Goal: Task Accomplishment & Management: Manage account settings

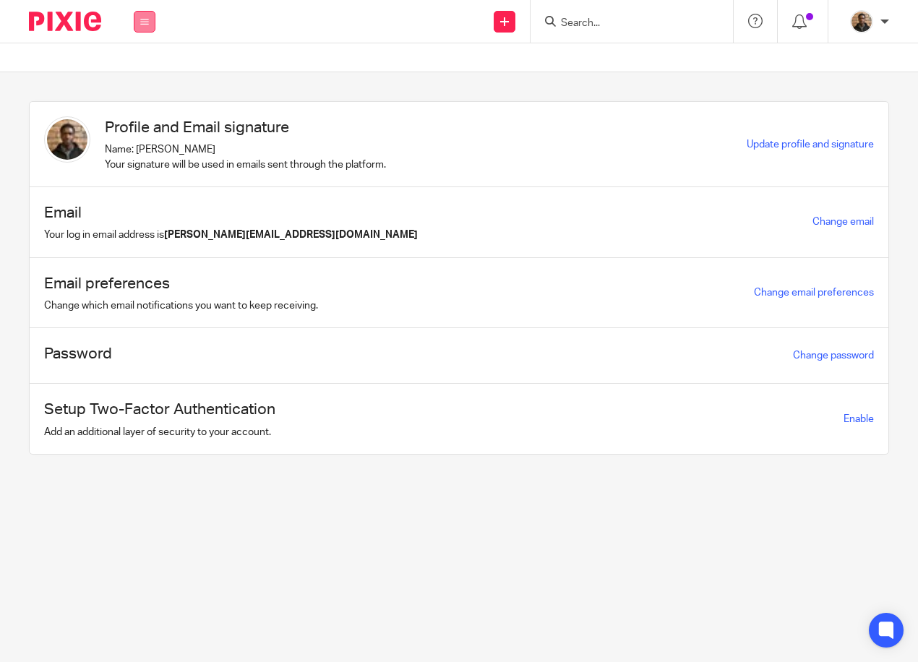
click at [147, 25] on icon at bounding box center [144, 21] width 9 height 9
click at [149, 64] on li "Work" at bounding box center [144, 67] width 40 height 21
click at [140, 65] on link "Work" at bounding box center [135, 67] width 23 height 10
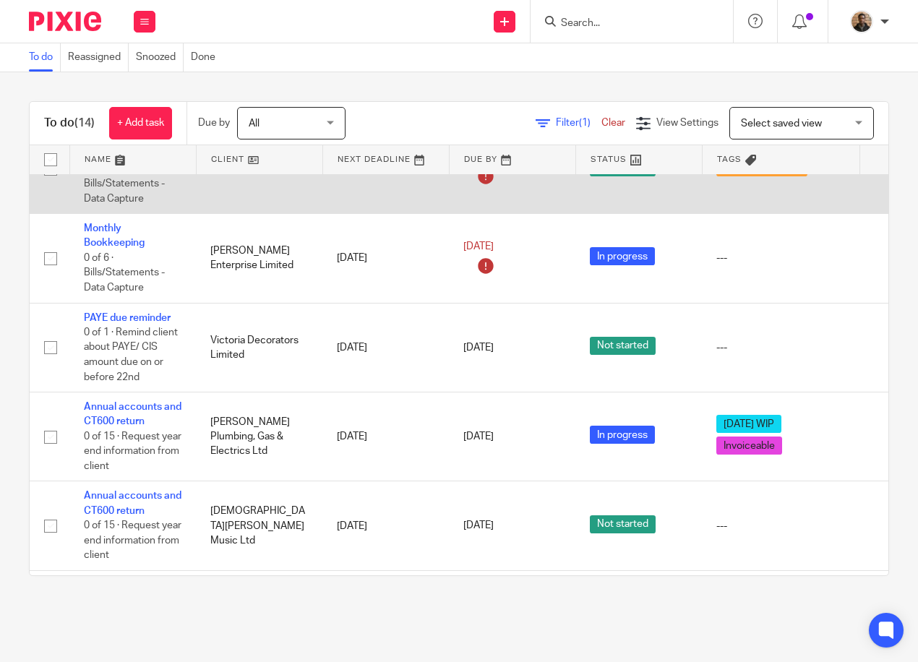
scroll to position [289, 0]
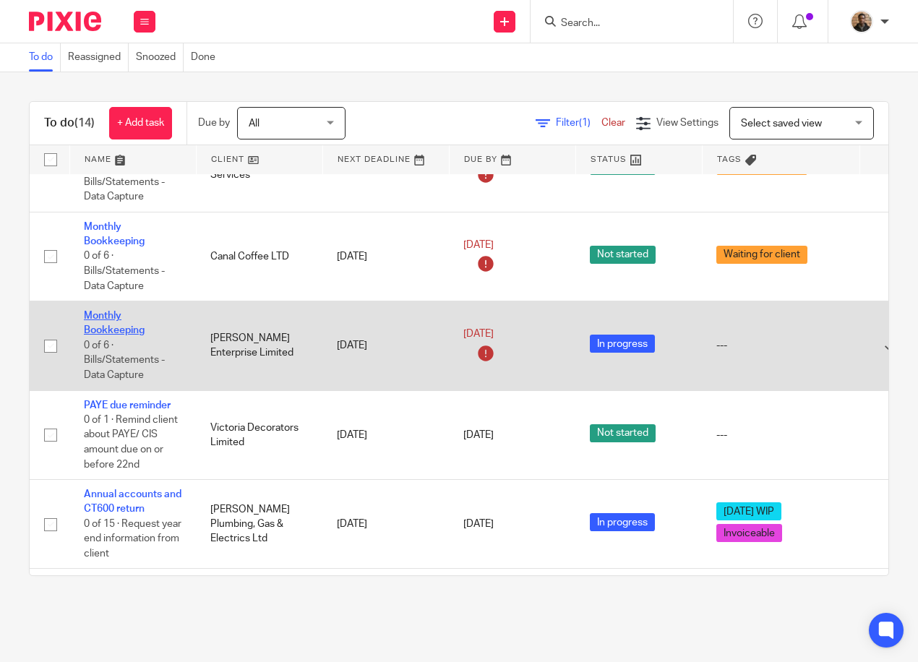
click at [97, 315] on link "Monthly Bookkeeping" at bounding box center [114, 323] width 61 height 25
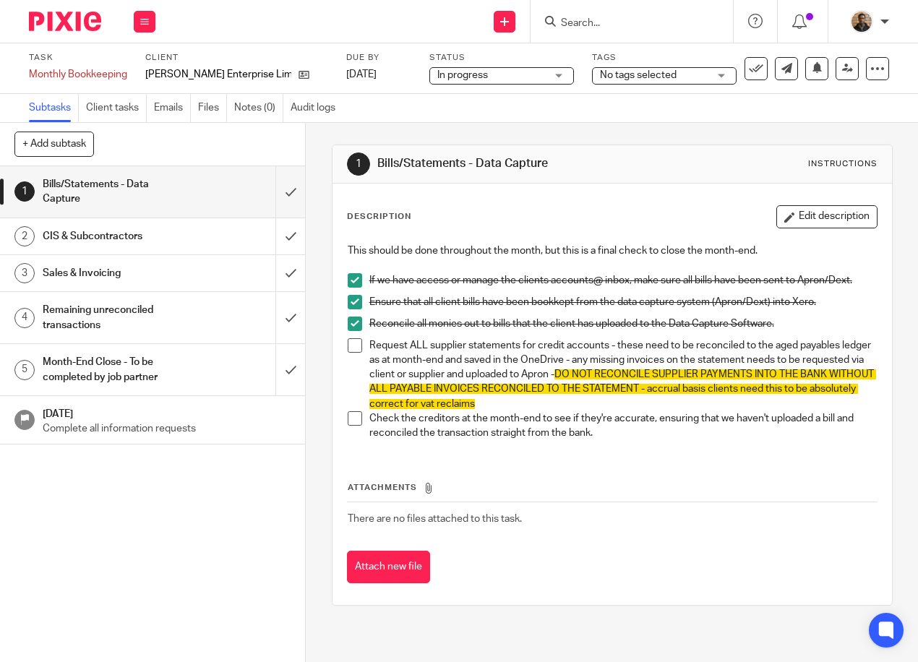
click at [607, 76] on span "No tags selected" at bounding box center [638, 75] width 77 height 10
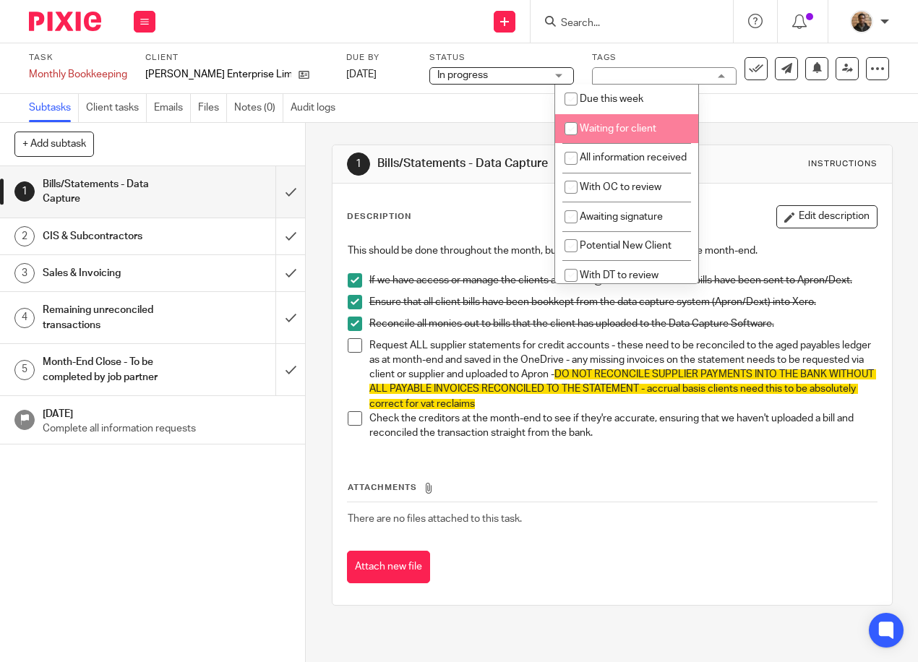
click at [572, 121] on input "checkbox" at bounding box center [570, 128] width 27 height 27
checkbox input "true"
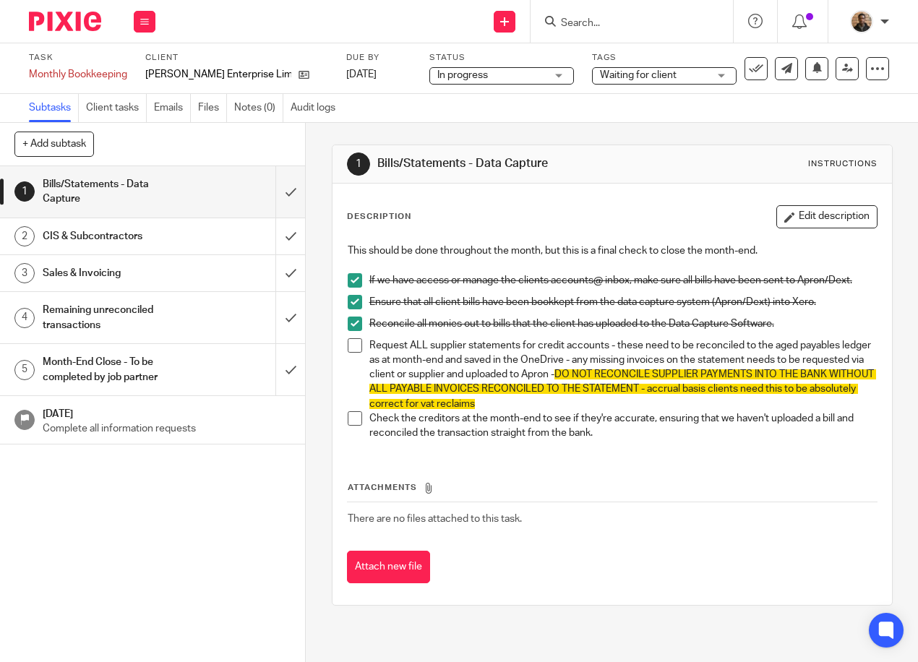
click at [492, 121] on div "Subtasks Client tasks Emails Files Notes (0) Audit logs" at bounding box center [459, 108] width 918 height 29
click at [153, 22] on button at bounding box center [145, 22] width 22 height 22
click at [145, 66] on link "Work" at bounding box center [137, 67] width 25 height 10
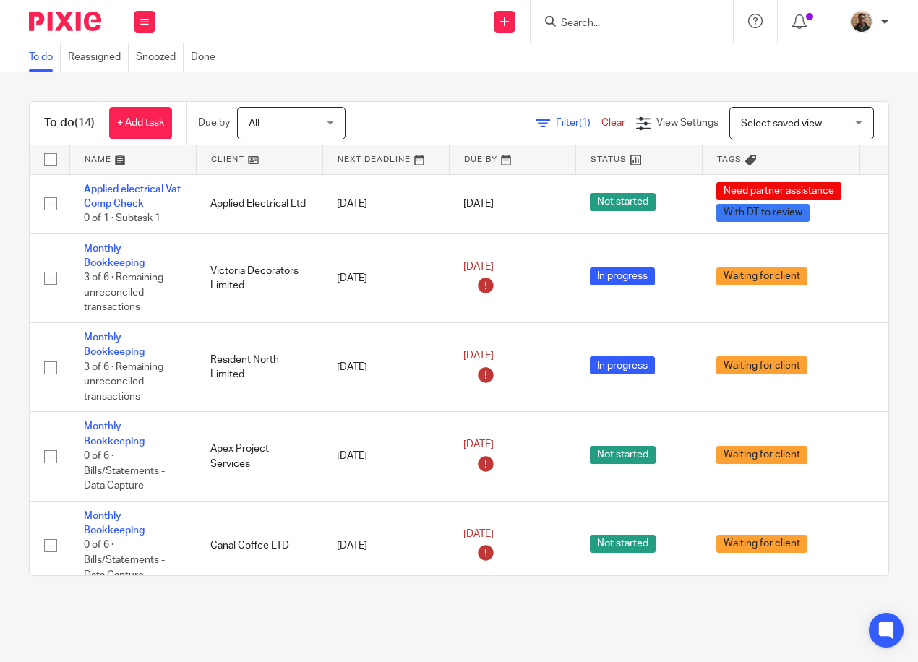
drag, startPoint x: 0, startPoint y: 0, endPoint x: 466, endPoint y: 119, distance: 481.3
click at [466, 119] on div "Filter (1) Clear View Settings View Settings (1) Filters Clear Save Manage save…" at bounding box center [630, 123] width 518 height 33
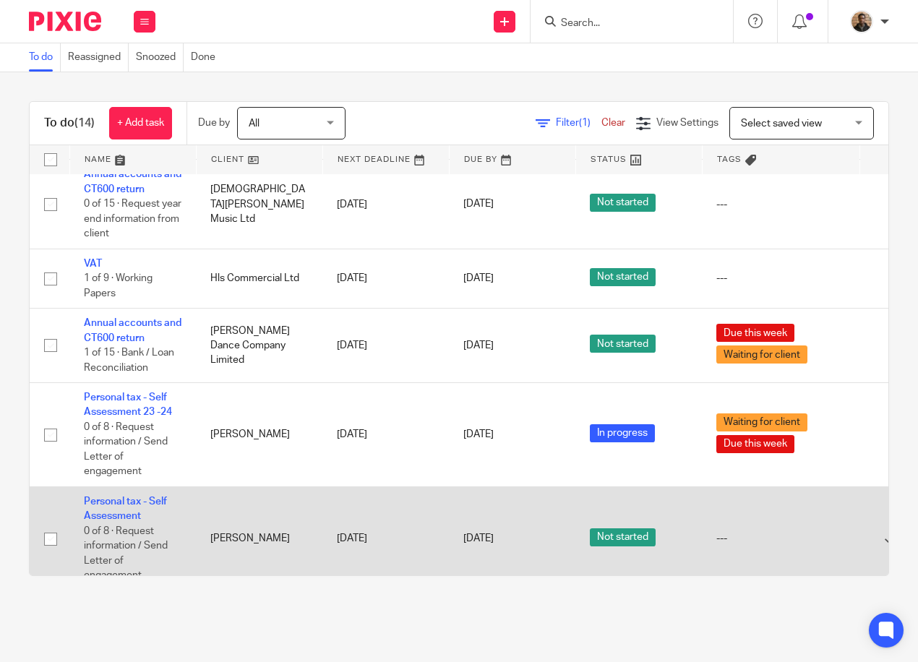
scroll to position [828, 0]
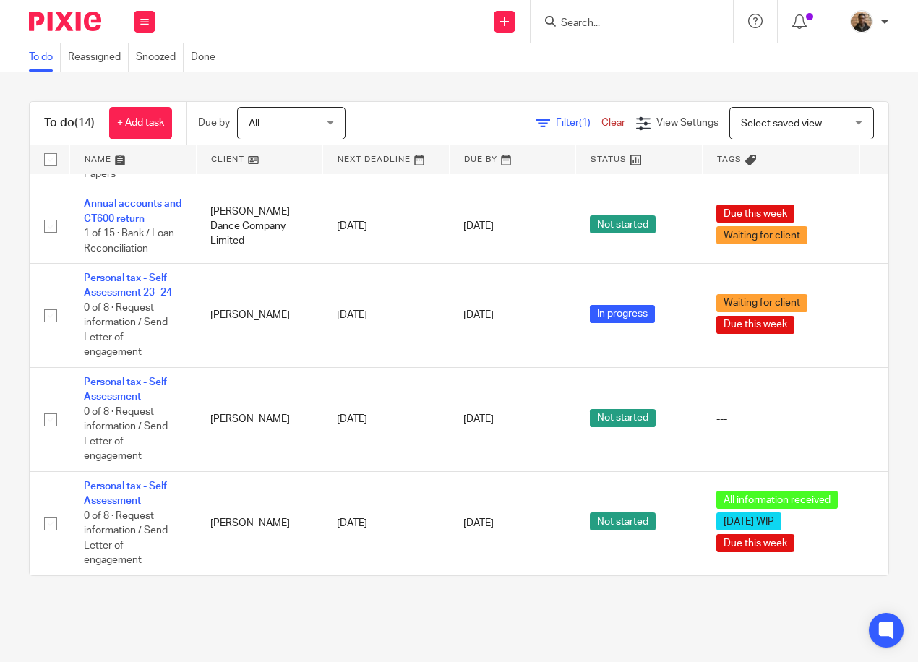
drag, startPoint x: 4, startPoint y: 550, endPoint x: 13, endPoint y: 544, distance: 10.8
click at [4, 550] on div "To do (14) + Add task Due by All All Today Tomorrow This week Next week This mo…" at bounding box center [459, 338] width 918 height 533
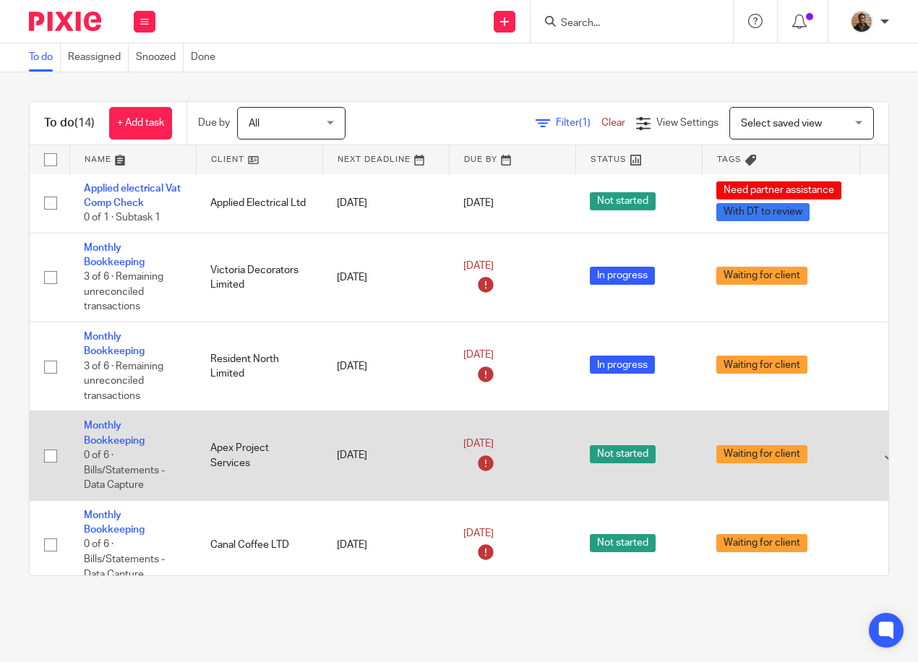
scroll to position [0, 0]
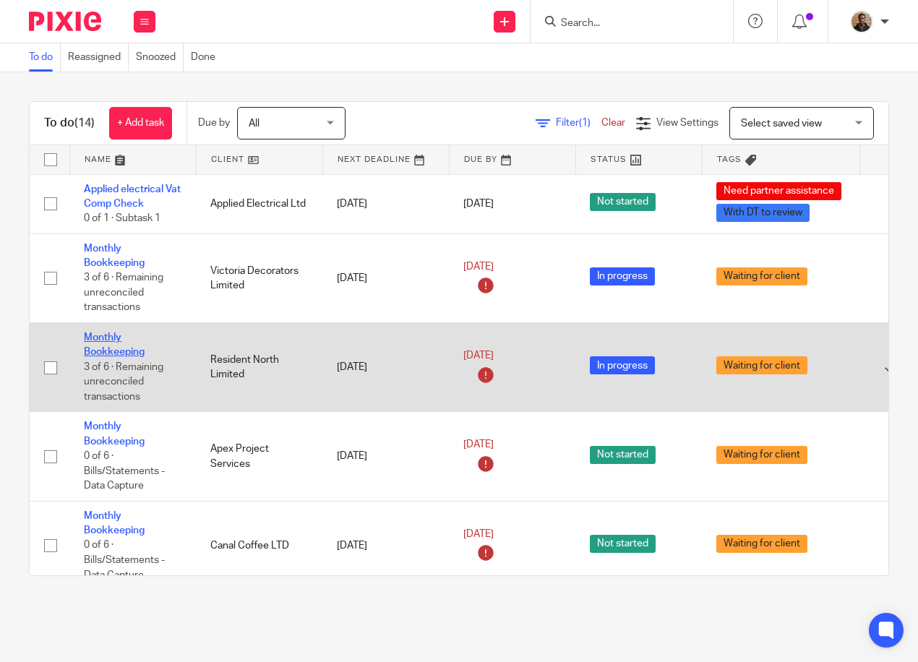
click at [121, 352] on link "Monthly Bookkeeping" at bounding box center [114, 345] width 61 height 25
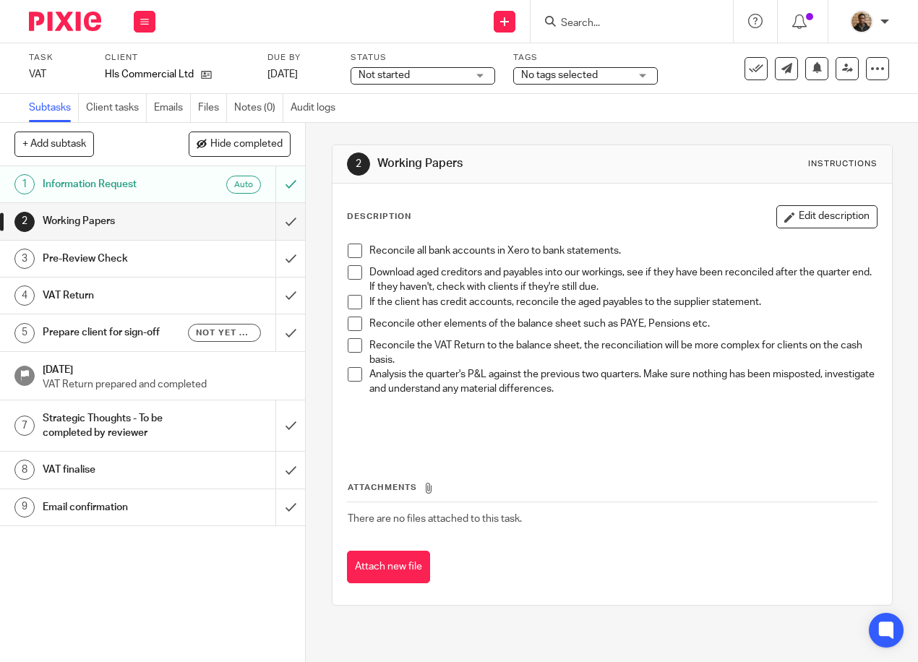
click at [201, 570] on div "1 Information Request Auto 2 Working Papers 3 Pre-Review Check 4 VAT Return 5 P…" at bounding box center [152, 414] width 305 height 496
click at [270, 28] on div "Send new email Create task Add client Request signature Get Support Contact via…" at bounding box center [544, 21] width 748 height 43
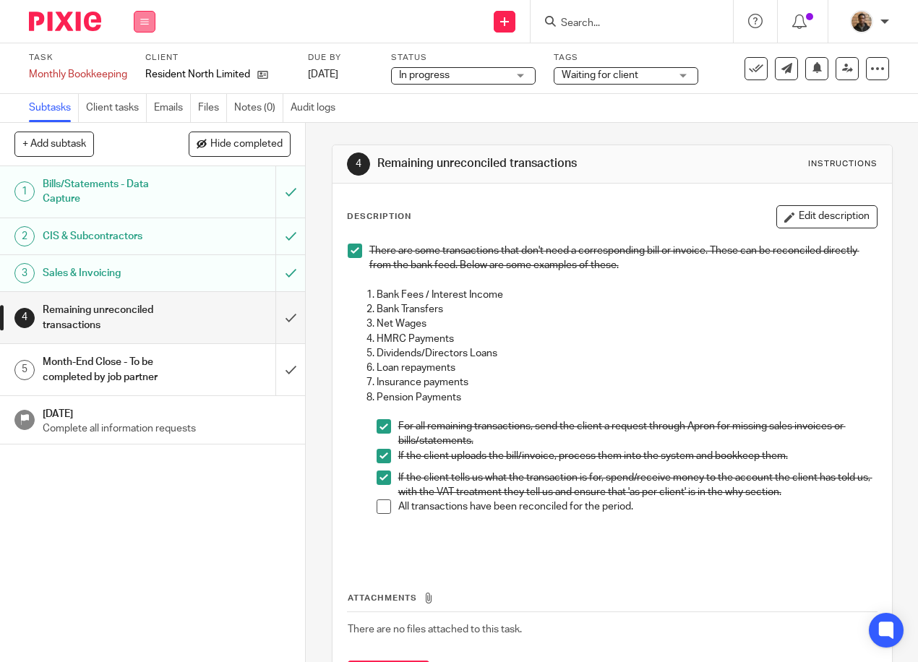
drag, startPoint x: 146, startPoint y: 7, endPoint x: 145, endPoint y: 17, distance: 10.9
click at [146, 7] on div "Work Email Clients Team Reports Settings" at bounding box center [144, 21] width 51 height 43
click at [143, 69] on link "Work" at bounding box center [137, 67] width 25 height 10
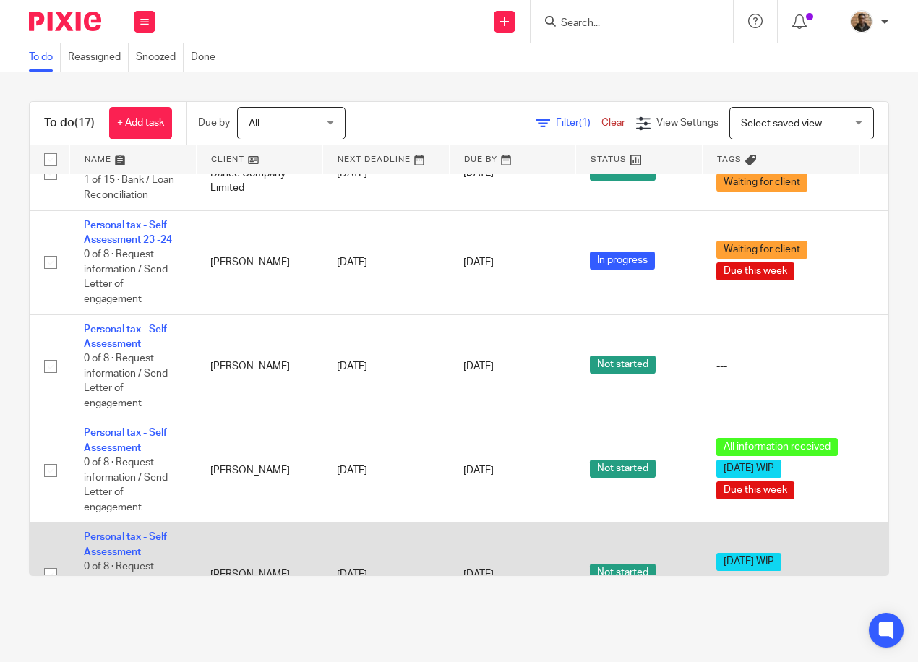
scroll to position [1096, 0]
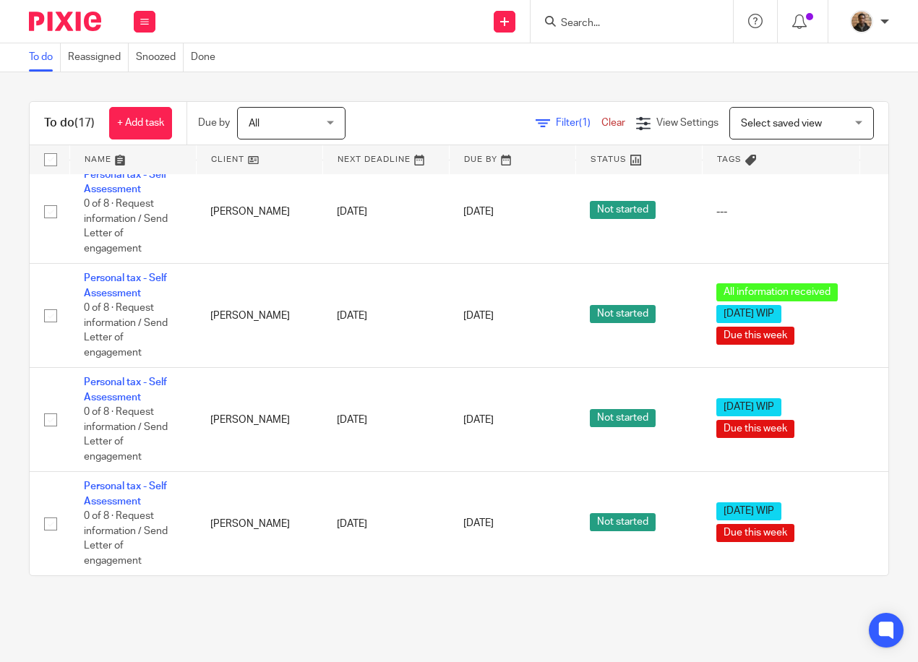
drag, startPoint x: 366, startPoint y: 633, endPoint x: 301, endPoint y: 605, distance: 70.9
click at [366, 633] on main "To do Reassigned Snoozed Done To do (17) + Add task Due by All All Today Tomorr…" at bounding box center [459, 331] width 918 height 662
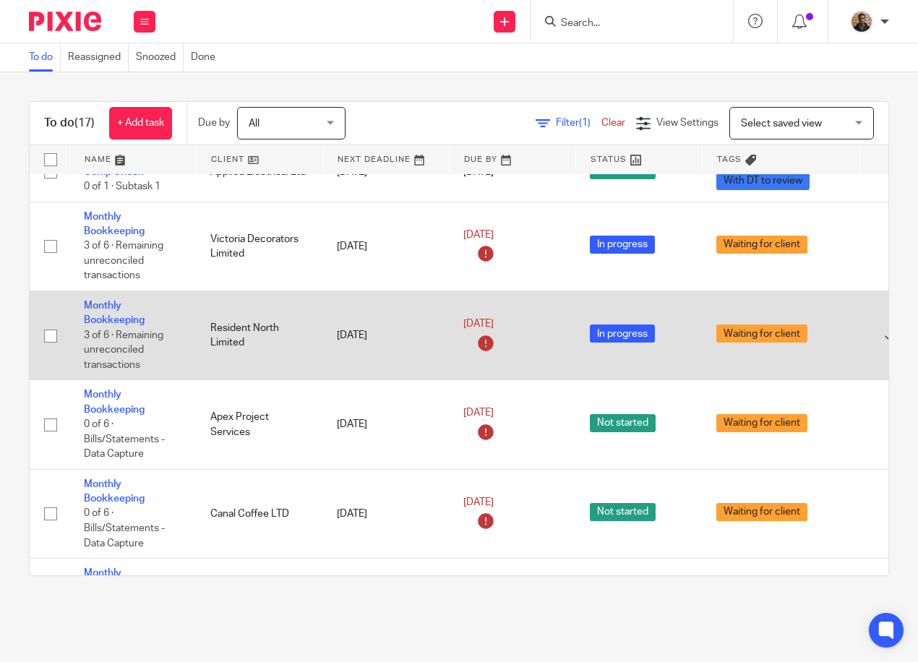
scroll to position [0, 0]
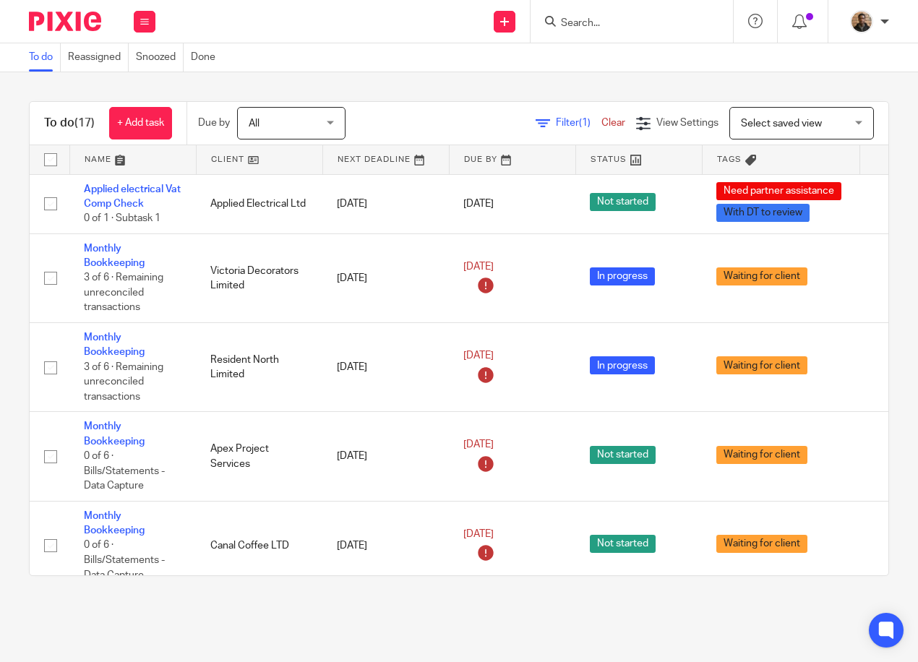
click at [568, 24] on input "Search" at bounding box center [625, 23] width 130 height 13
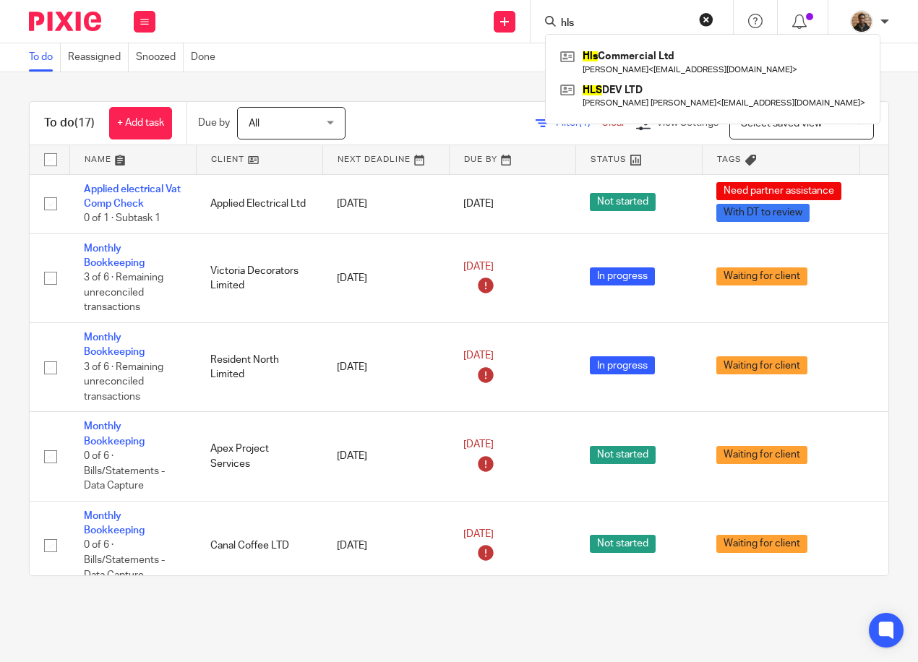
type input "hls"
drag, startPoint x: 704, startPoint y: 27, endPoint x: 700, endPoint y: 20, distance: 8.1
click at [704, 27] on form "hls" at bounding box center [637, 21] width 154 height 18
click at [704, 17] on button "reset" at bounding box center [706, 19] width 14 height 14
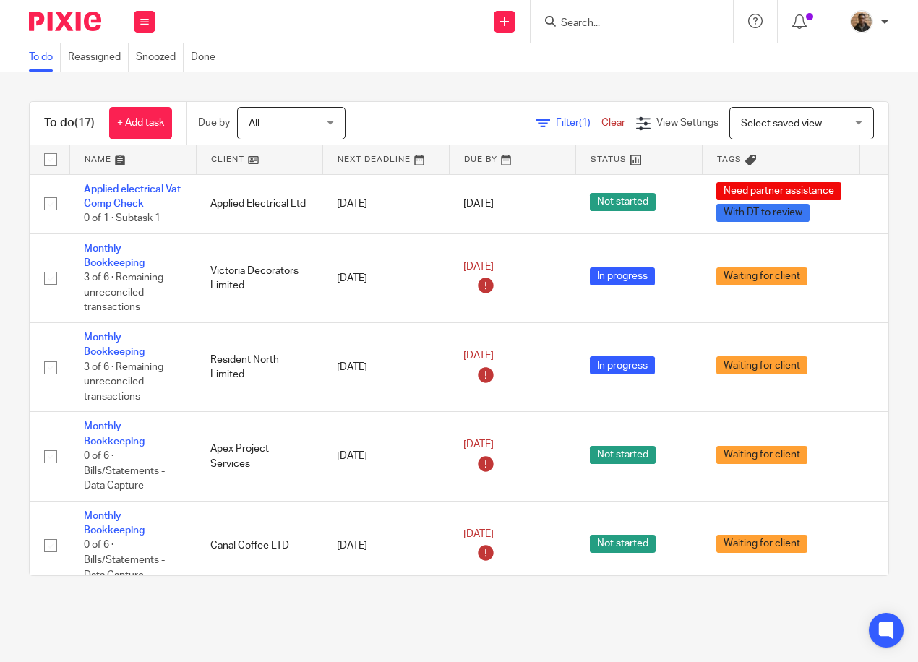
click at [399, 53] on div "To do Reassigned Snoozed Done" at bounding box center [459, 57] width 918 height 29
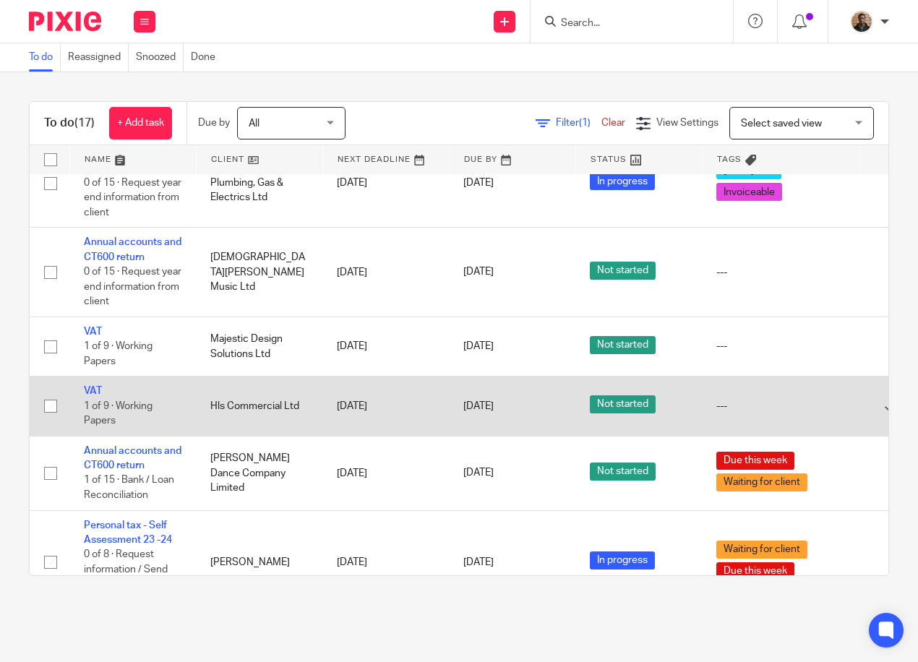
scroll to position [651, 0]
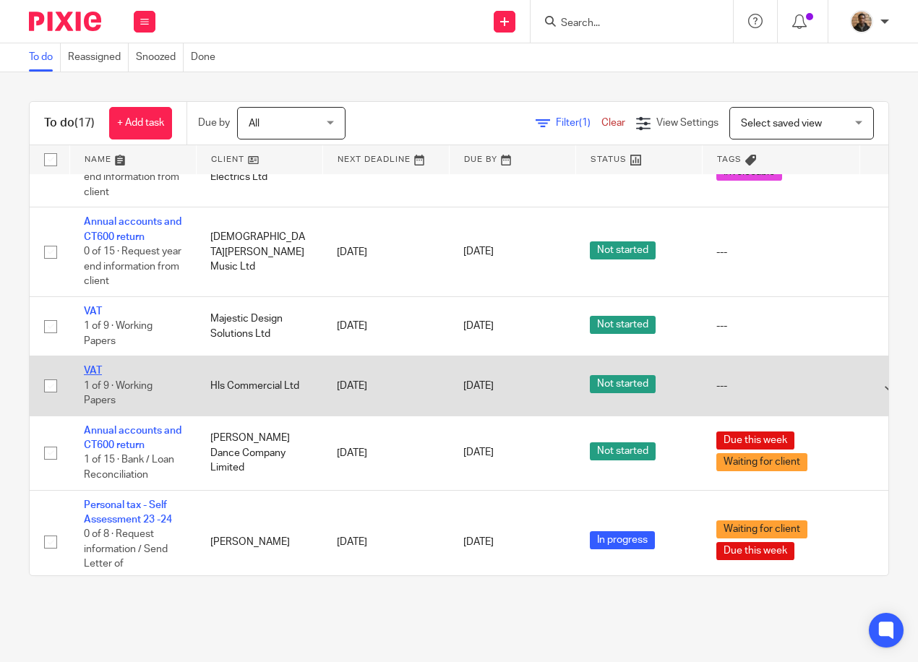
click at [93, 372] on link "VAT" at bounding box center [93, 371] width 18 height 10
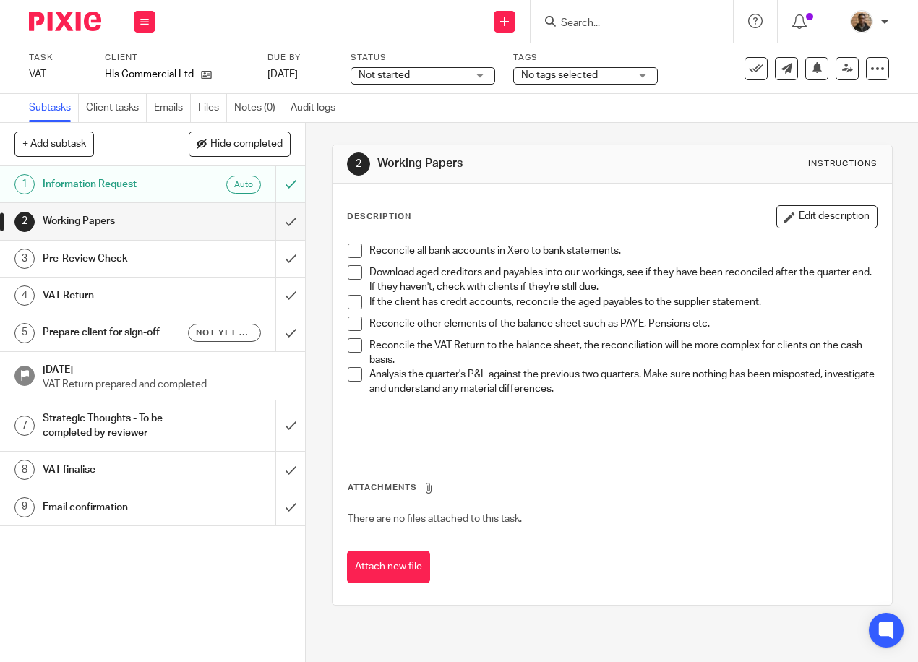
click at [489, 67] on div "Not started Not started" at bounding box center [423, 75] width 145 height 17
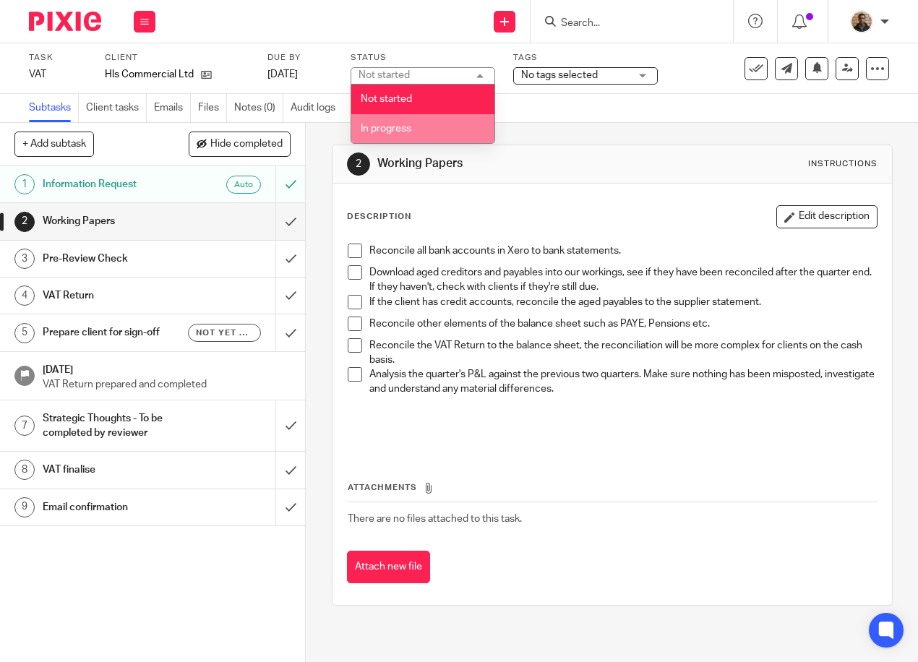
click at [452, 118] on li "In progress" at bounding box center [422, 129] width 143 height 30
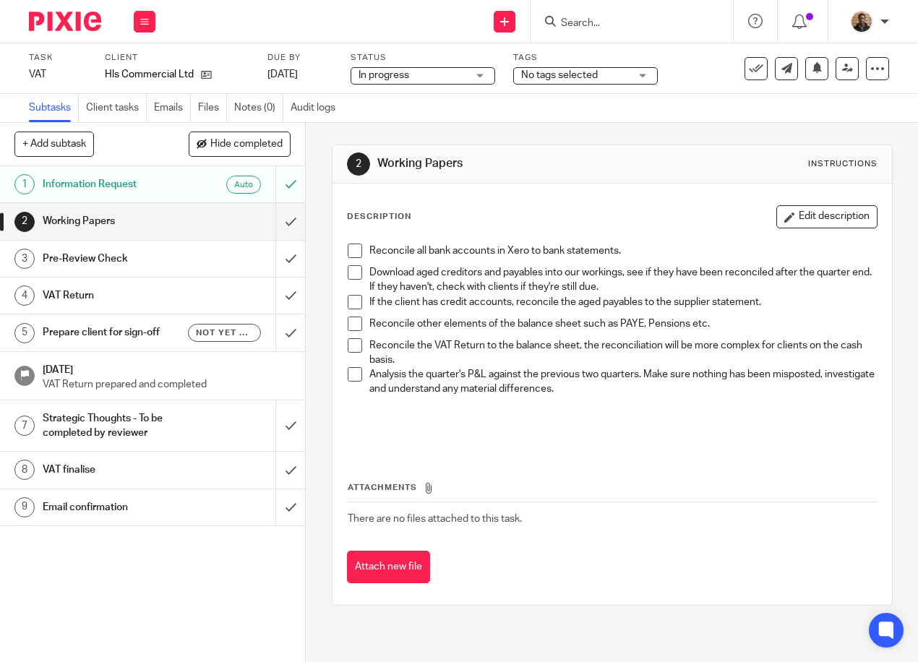
click at [617, 78] on span "No tags selected" at bounding box center [575, 75] width 108 height 15
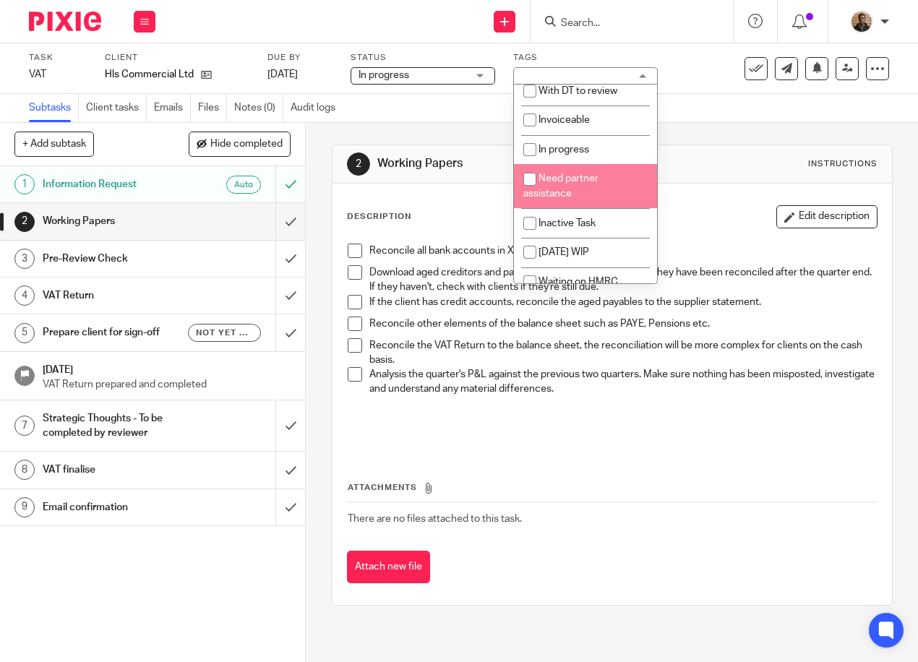
scroll to position [217, 0]
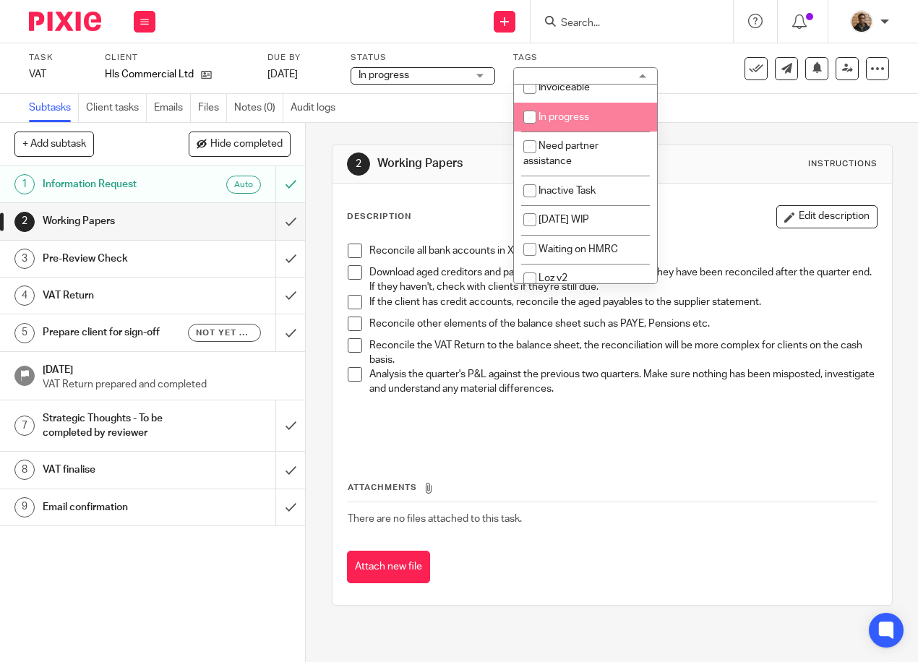
click at [597, 126] on li "In progress" at bounding box center [585, 118] width 143 height 30
checkbox input "true"
click at [711, 124] on div "2 Working Papers Instructions Description Edit description Reconcile all bank a…" at bounding box center [612, 375] width 561 height 505
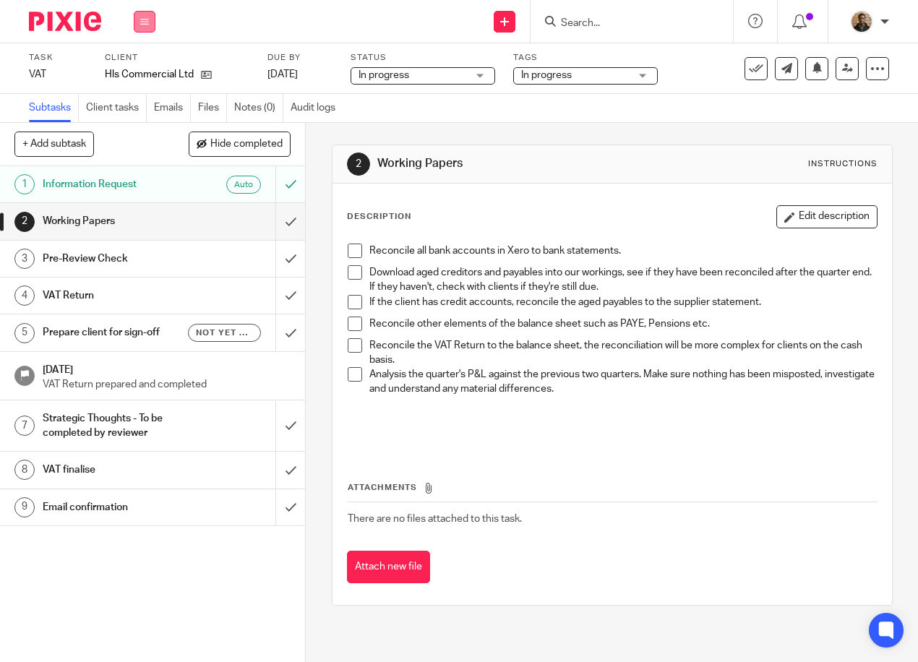
click at [154, 25] on button at bounding box center [145, 22] width 22 height 22
click at [145, 64] on link "Work" at bounding box center [137, 67] width 25 height 10
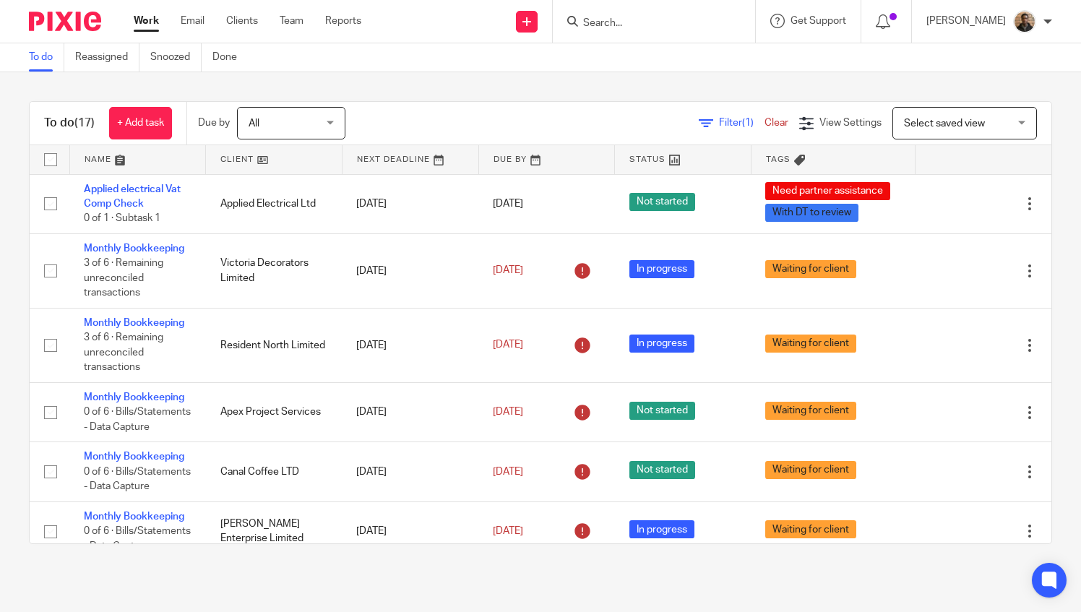
click at [531, 62] on div "To do Reassigned Snoozed Done" at bounding box center [540, 57] width 1081 height 29
click at [917, 93] on div "To do (17) + Add task Due by All All [DATE] [DATE] This week Next week This mon…" at bounding box center [540, 322] width 1081 height 501
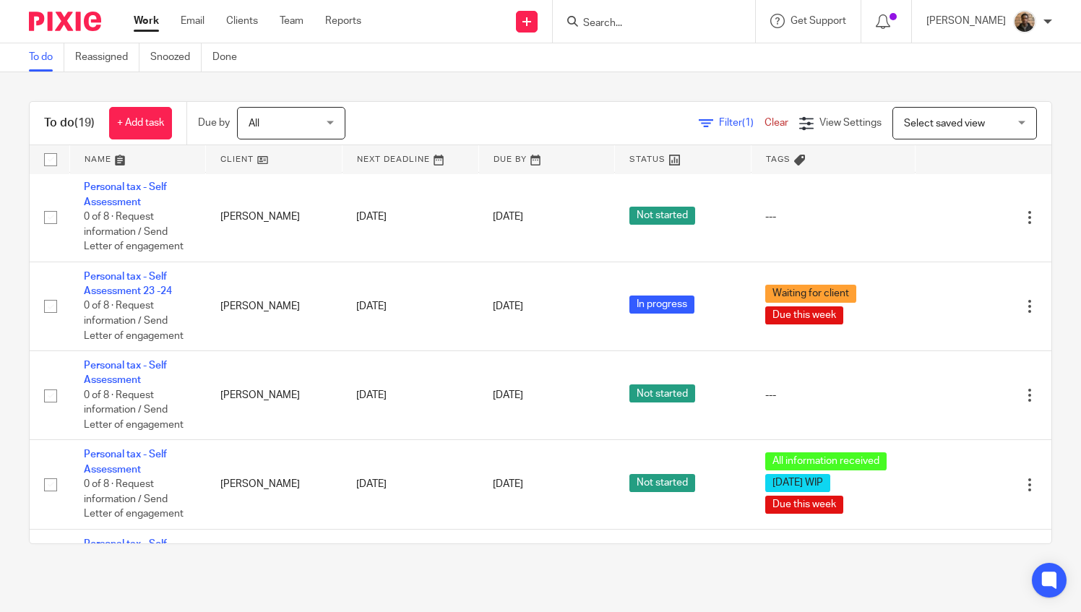
scroll to position [870, 0]
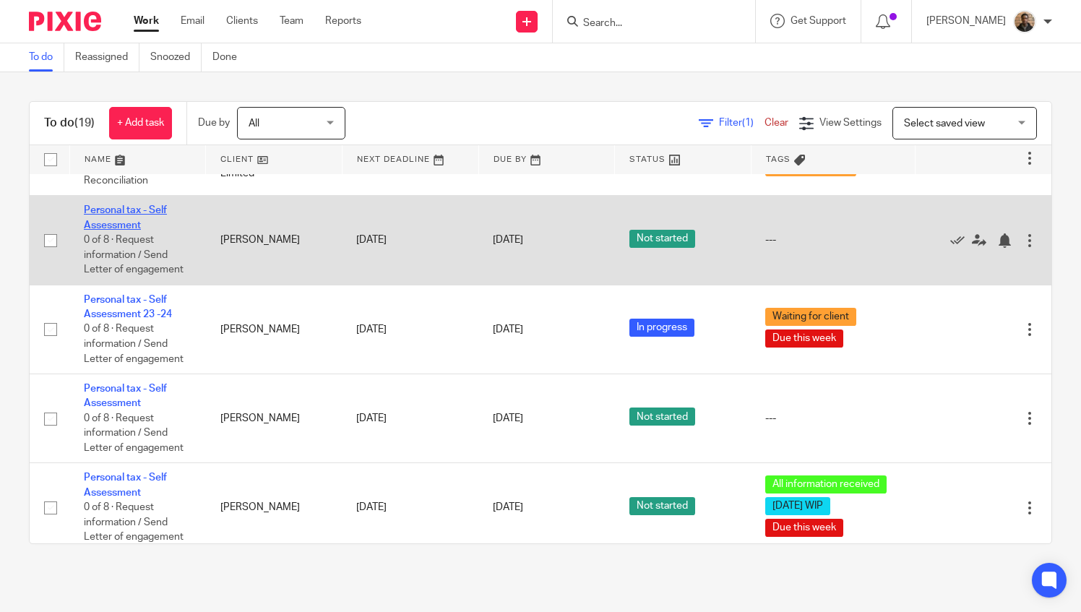
click at [94, 230] on link "Personal tax - Self Assessment" at bounding box center [125, 217] width 83 height 25
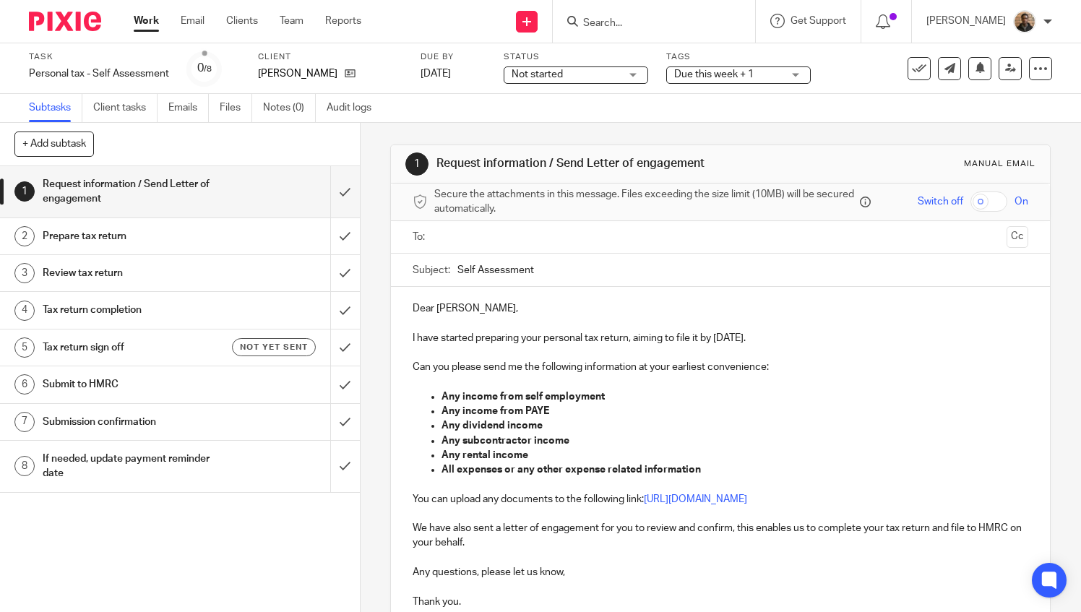
click at [620, 72] on span "Not started" at bounding box center [566, 74] width 108 height 15
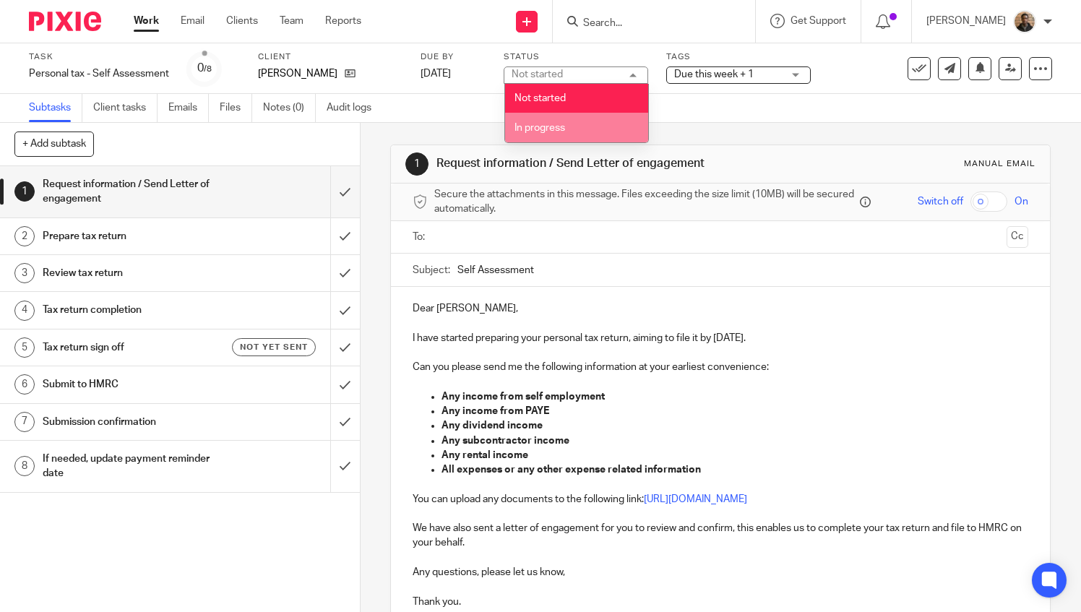
click at [565, 134] on li "In progress" at bounding box center [576, 128] width 143 height 30
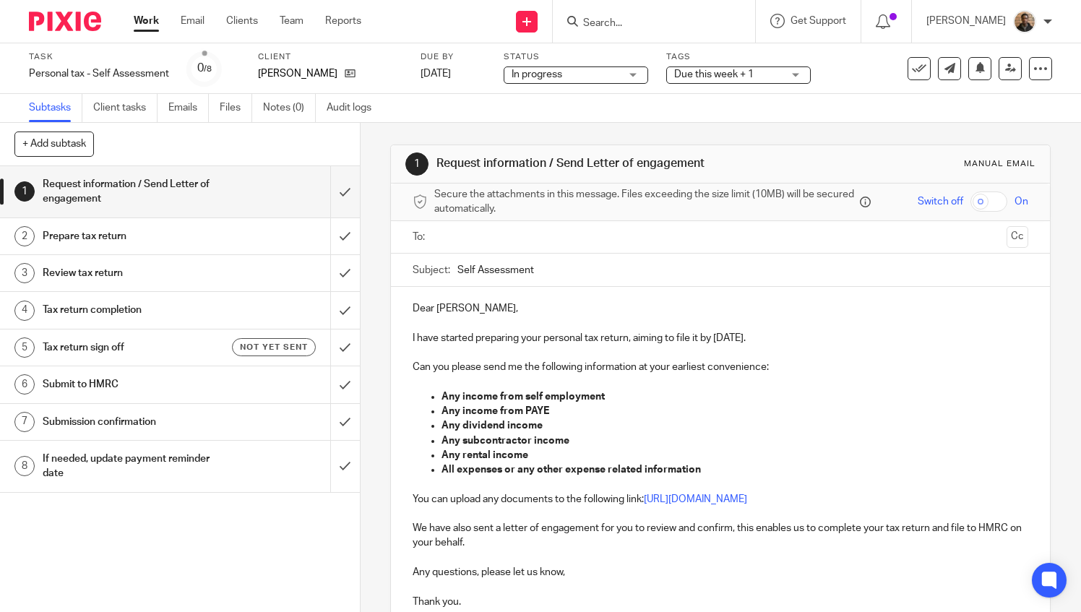
drag, startPoint x: 622, startPoint y: 72, endPoint x: 622, endPoint y: 80, distance: 7.3
click at [622, 80] on div "In progress In progress" at bounding box center [576, 75] width 145 height 17
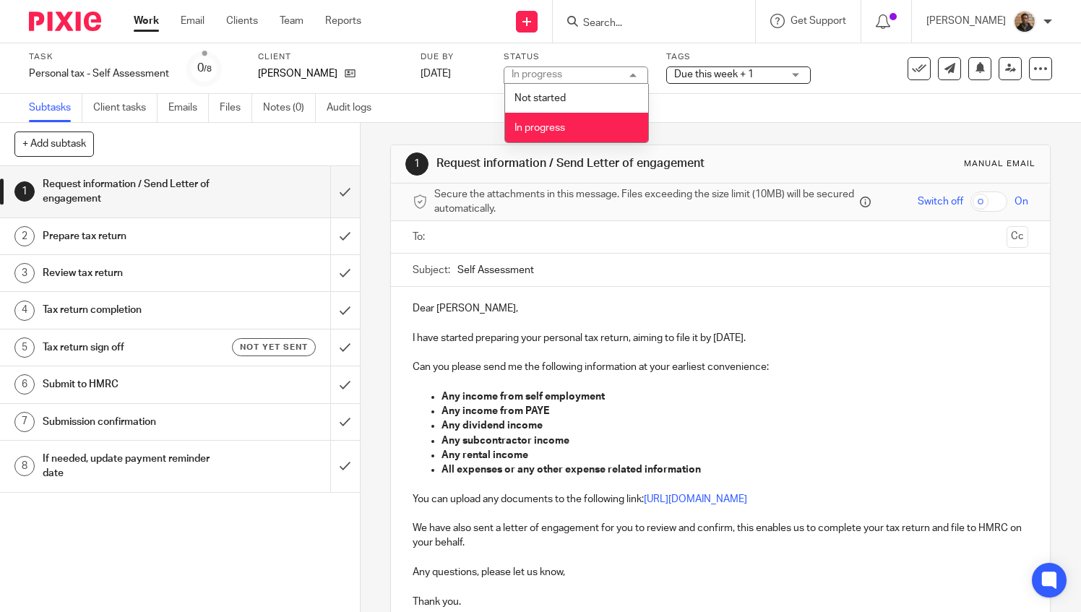
click at [622, 80] on div "In progress In progress" at bounding box center [576, 75] width 145 height 17
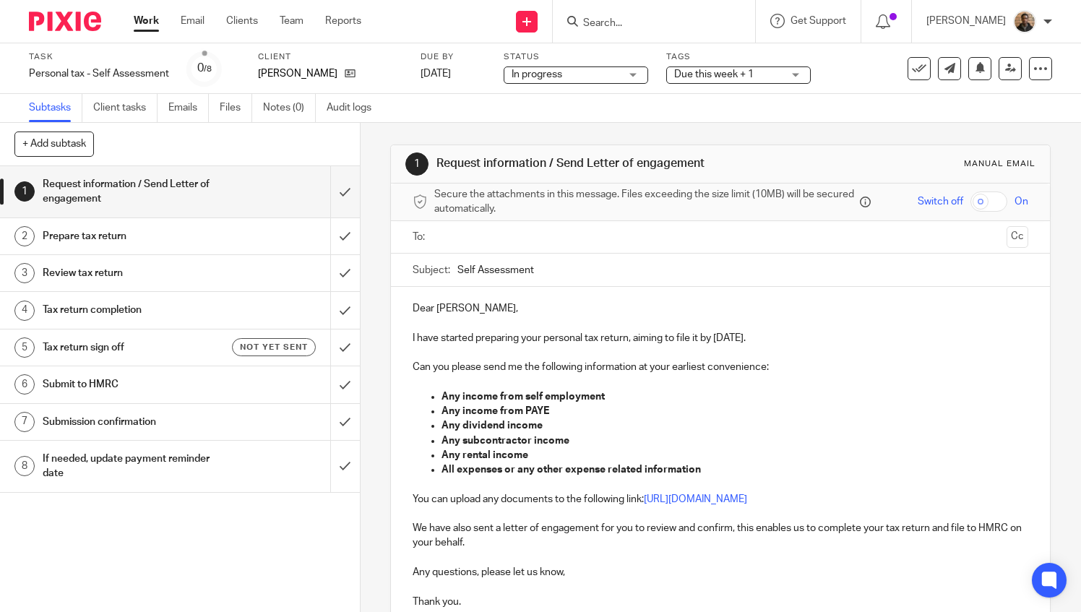
click at [609, 81] on span "In progress" at bounding box center [566, 74] width 108 height 15
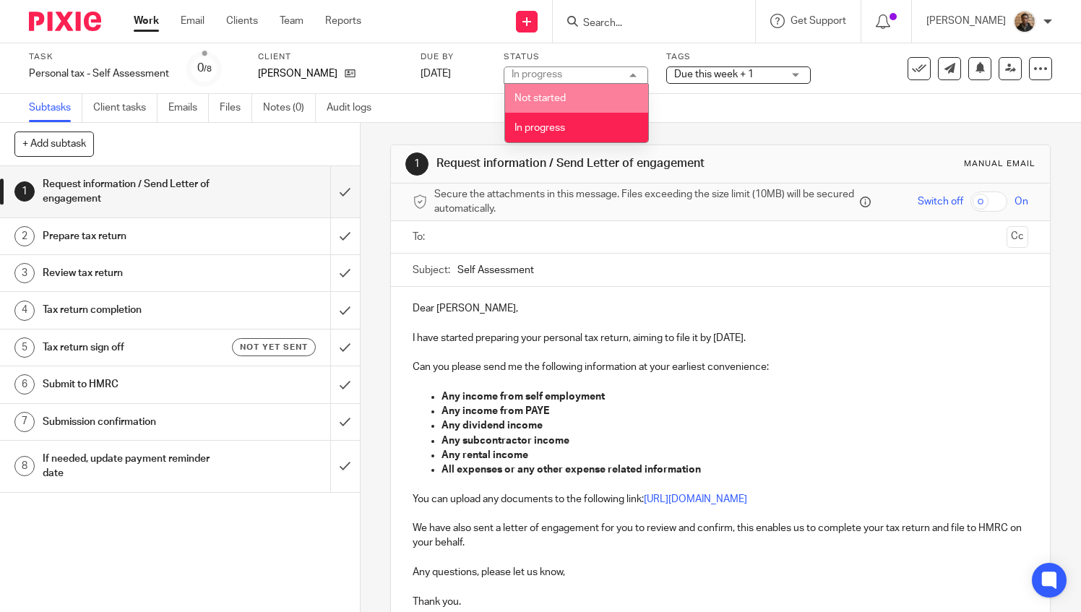
click at [604, 87] on li "Not started" at bounding box center [576, 99] width 143 height 30
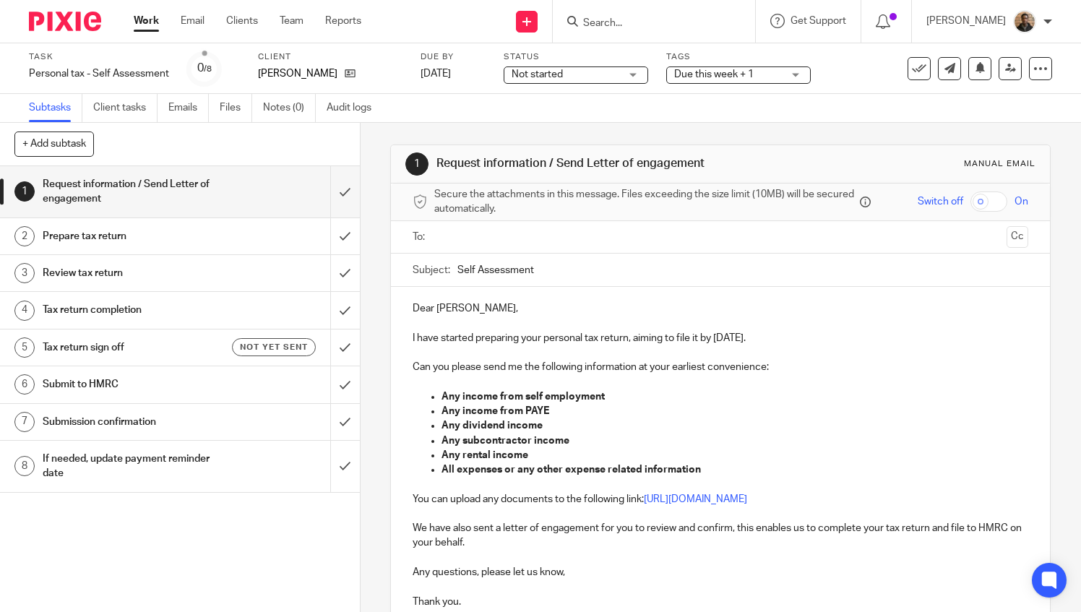
click at [758, 69] on span "Due this week + 1" at bounding box center [728, 74] width 108 height 15
click at [912, 93] on div "Task Personal tax - Self Assessment Save Personal tax - Self Assessment 0 /8 Cl…" at bounding box center [540, 68] width 1081 height 51
click at [137, 17] on link "Work" at bounding box center [146, 21] width 25 height 14
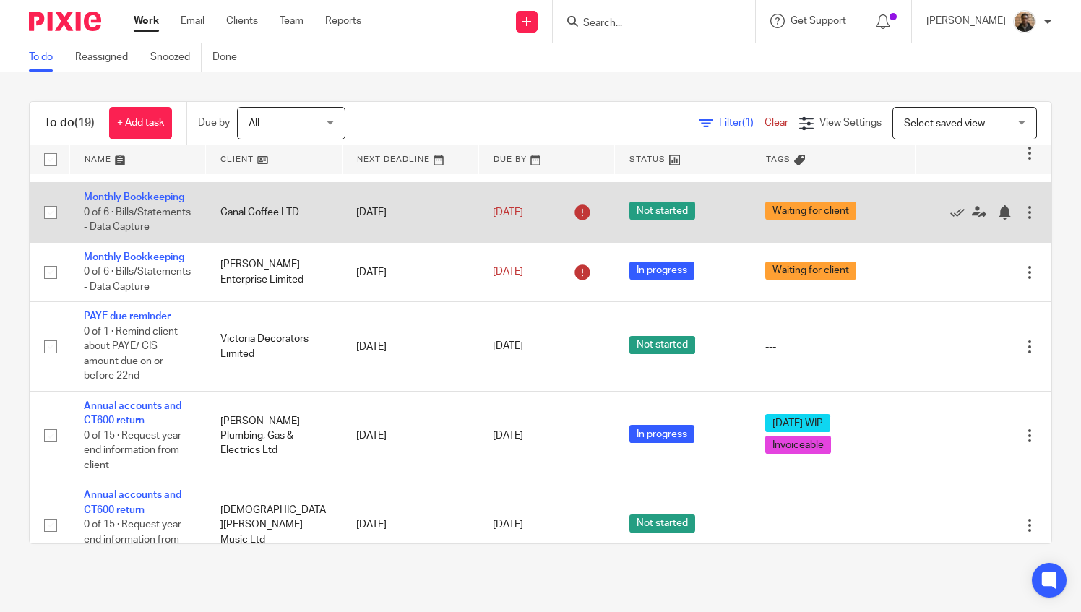
scroll to position [102, 0]
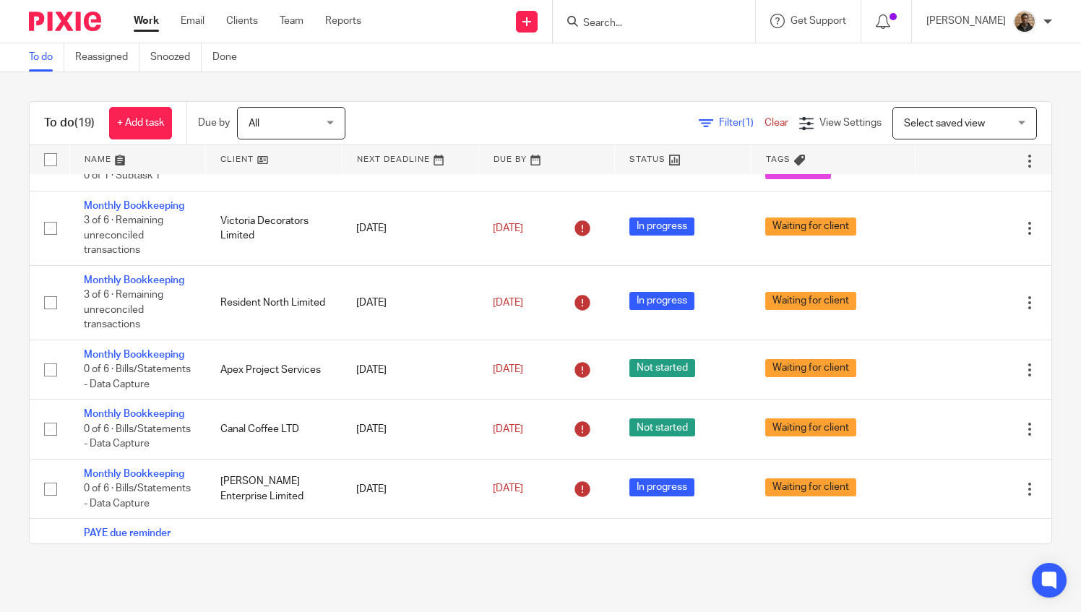
click at [917, 123] on span "Select saved view" at bounding box center [944, 124] width 81 height 10
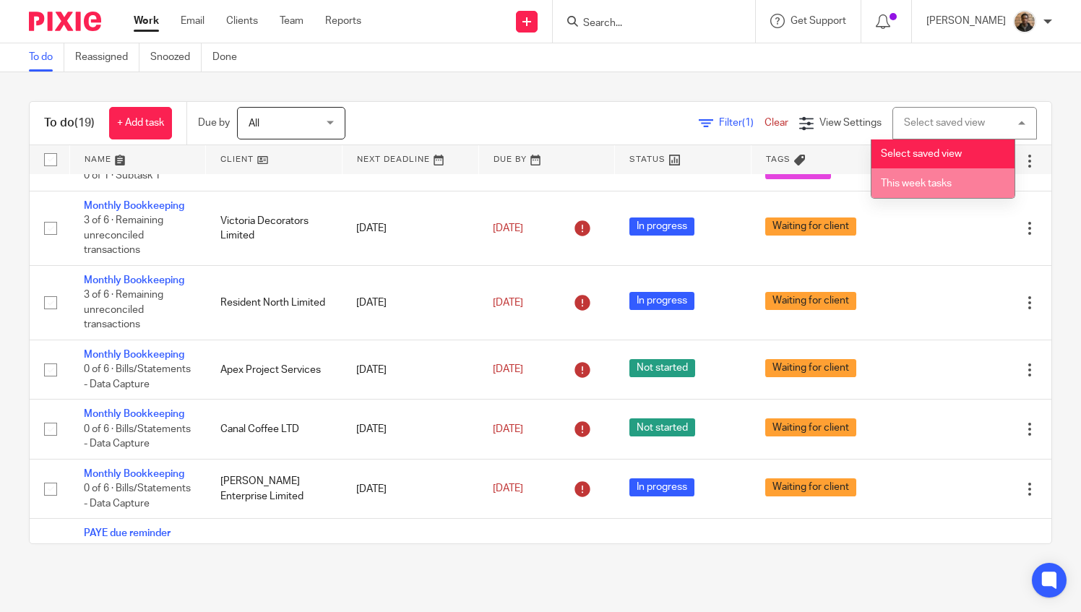
click at [899, 185] on span "This week tasks" at bounding box center [916, 184] width 71 height 10
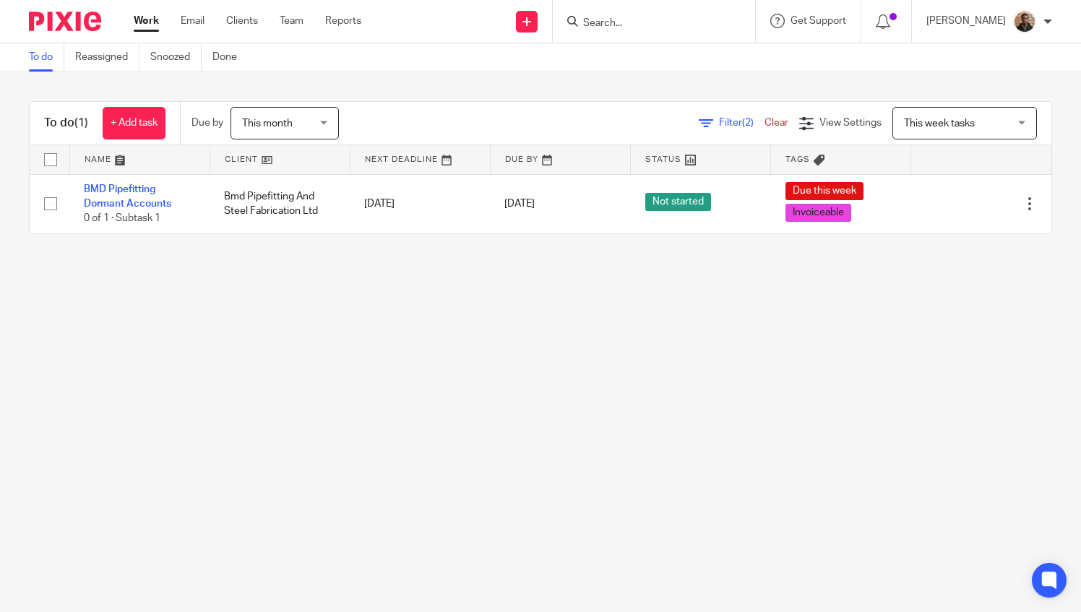
drag, startPoint x: 313, startPoint y: 119, endPoint x: 318, endPoint y: 125, distance: 8.2
click at [313, 119] on span "This month" at bounding box center [280, 123] width 77 height 30
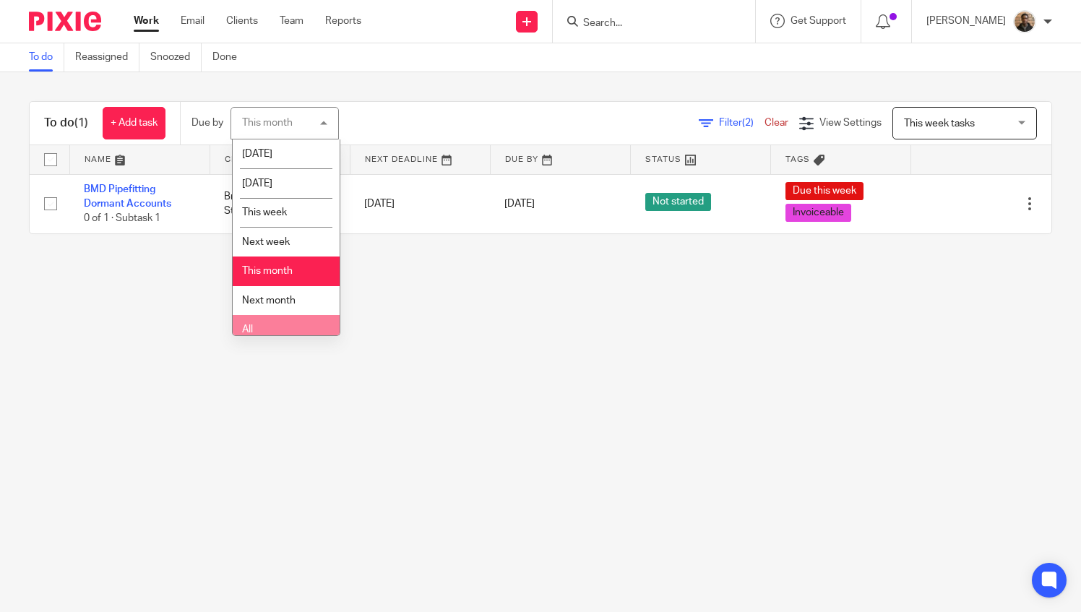
click at [247, 322] on li "All" at bounding box center [286, 330] width 107 height 30
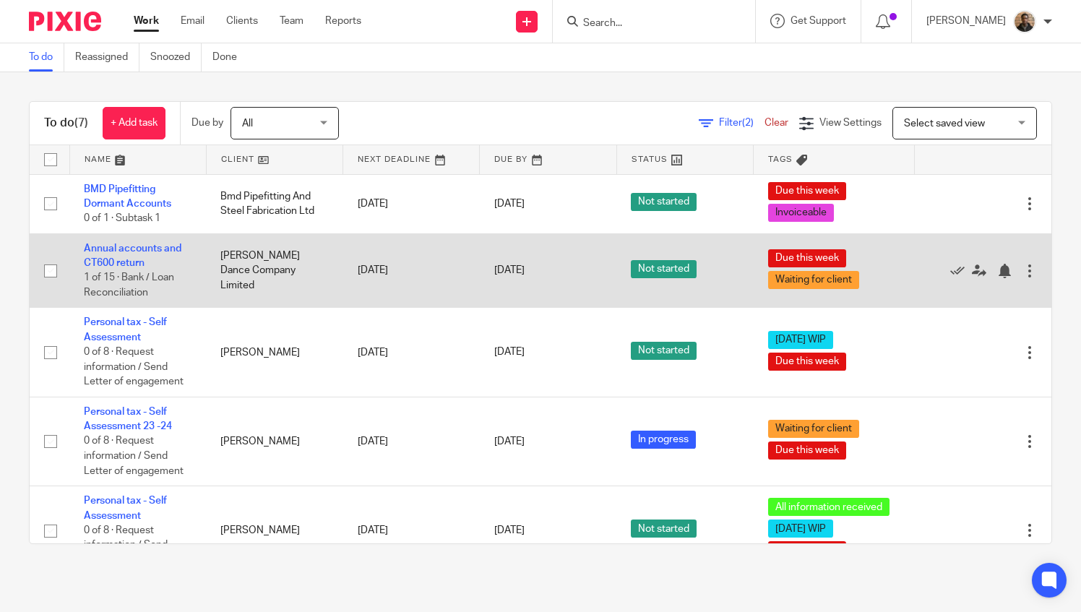
click at [52, 270] on input "checkbox" at bounding box center [50, 270] width 27 height 27
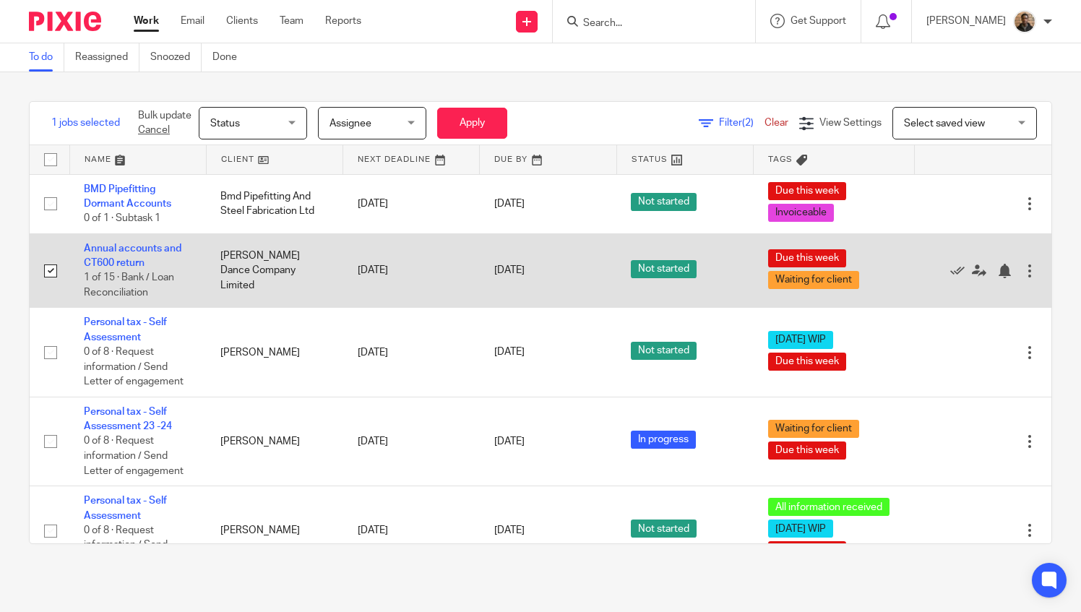
click at [46, 267] on input "checkbox" at bounding box center [50, 270] width 27 height 27
checkbox input "false"
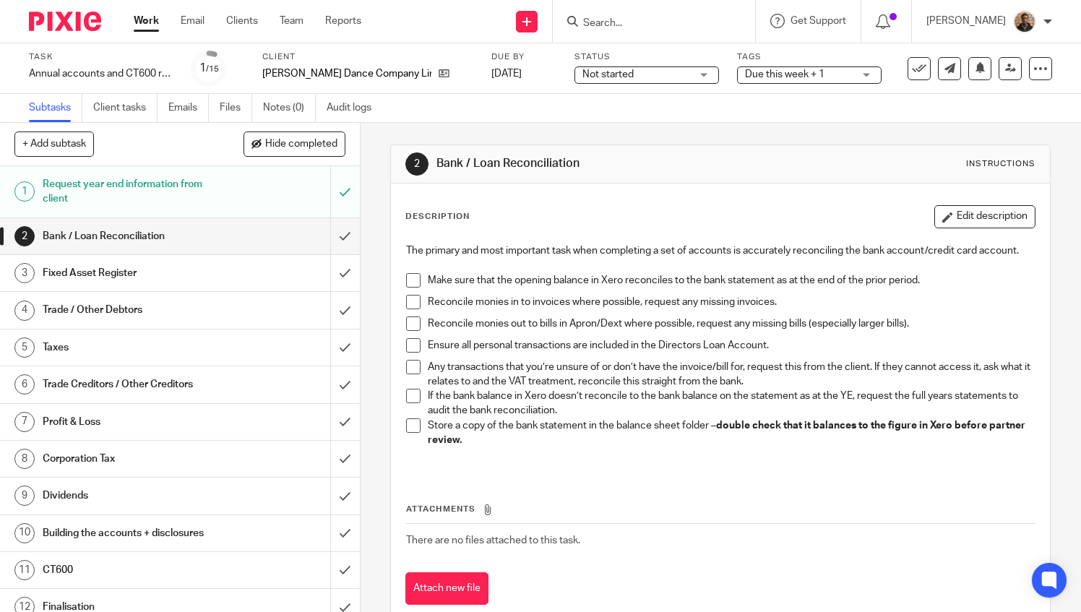
click at [802, 72] on span "Due this week + 1" at bounding box center [785, 74] width 80 height 10
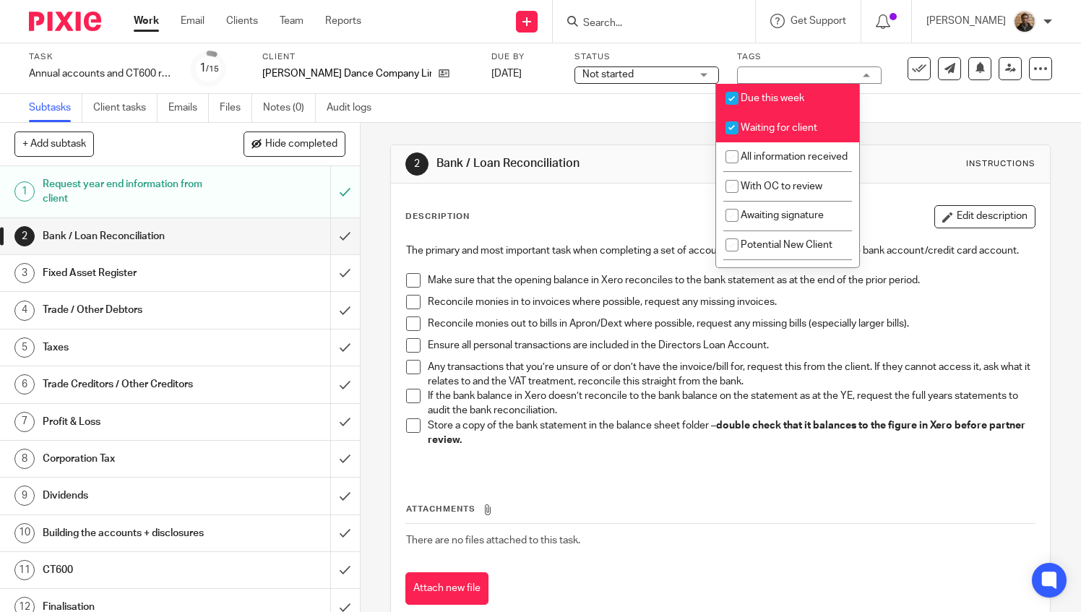
click at [734, 93] on input "checkbox" at bounding box center [732, 98] width 27 height 27
checkbox input "false"
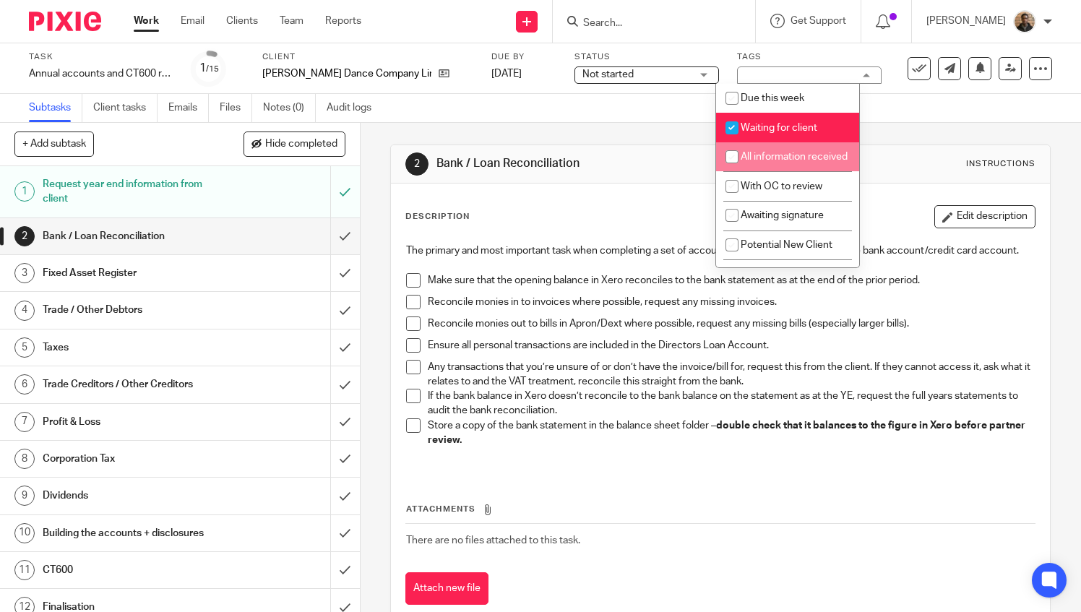
click at [873, 115] on div "Subtasks Client tasks Emails Files Notes (0) Audit logs" at bounding box center [540, 108] width 1081 height 29
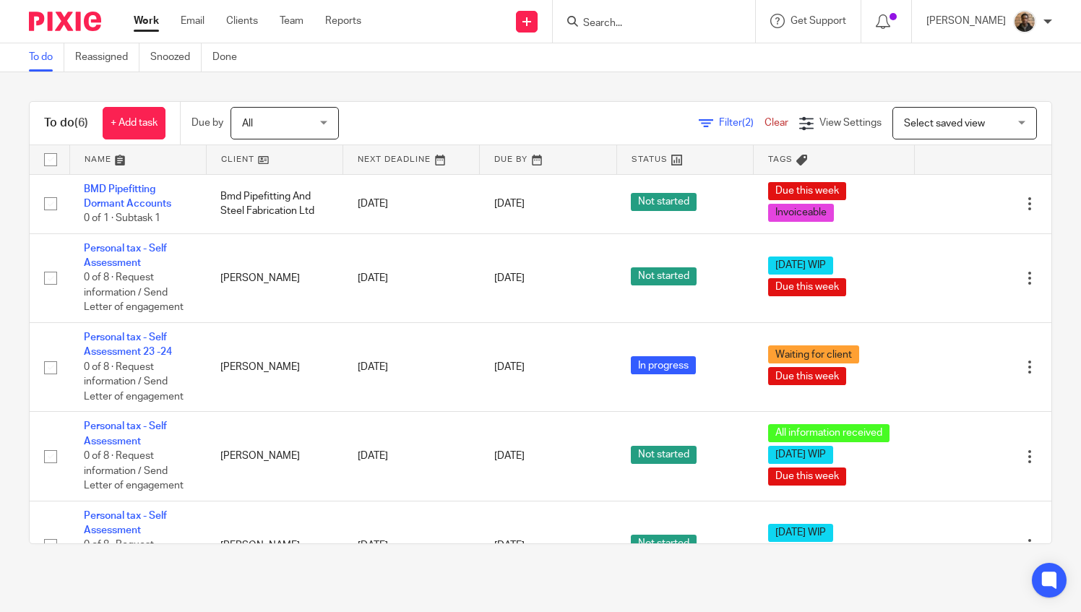
drag, startPoint x: 1003, startPoint y: 114, endPoint x: 998, endPoint y: 142, distance: 28.1
click at [1003, 114] on div "Select saved view Select saved view" at bounding box center [965, 123] width 145 height 33
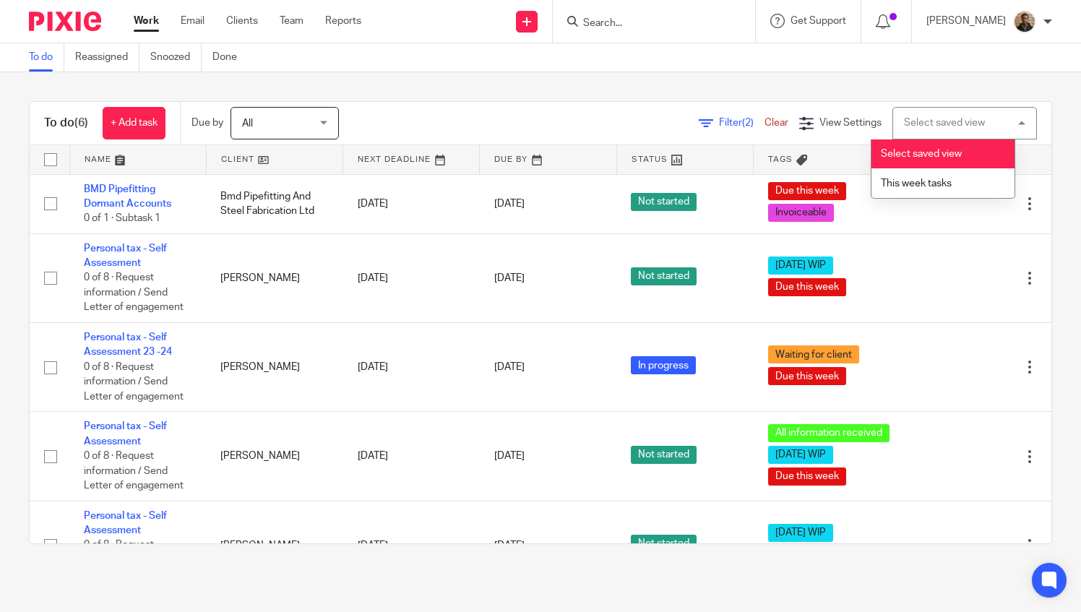
click at [948, 157] on span "Select saved view" at bounding box center [921, 154] width 81 height 10
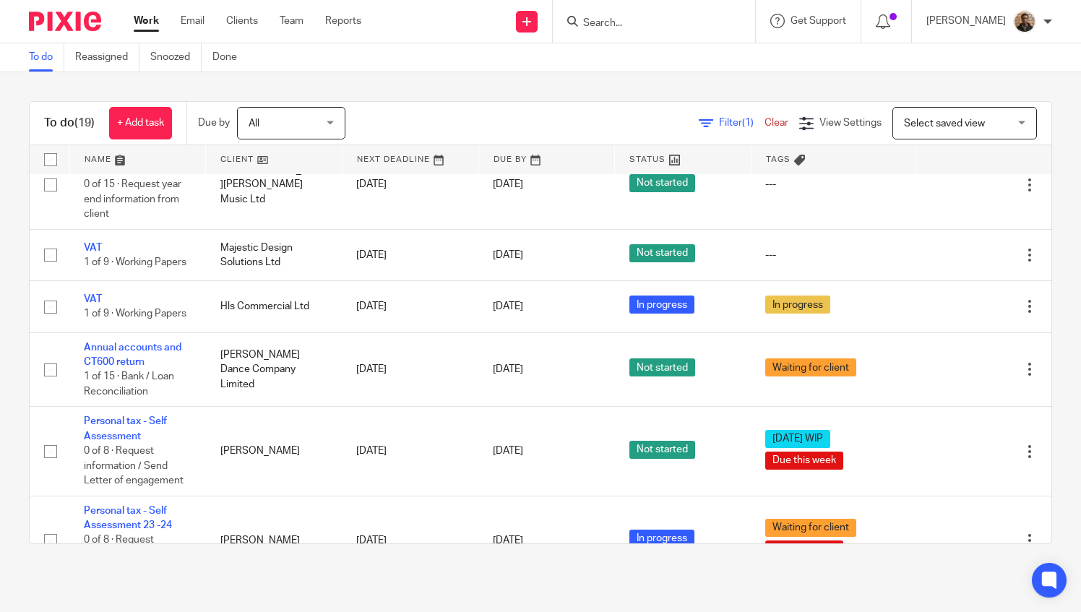
scroll to position [723, 0]
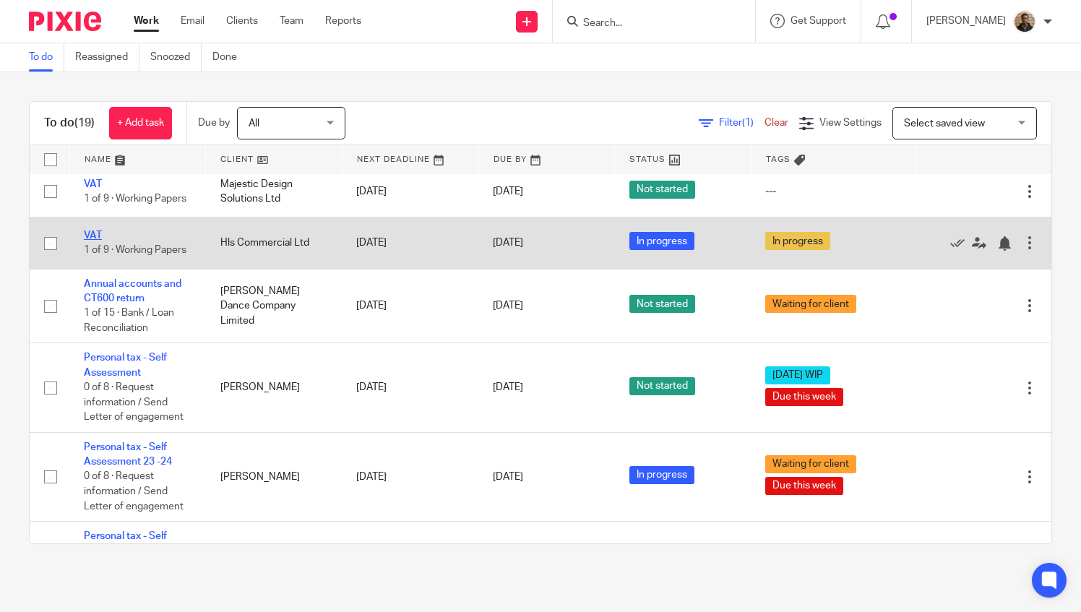
click at [90, 241] on link "VAT" at bounding box center [93, 236] width 18 height 10
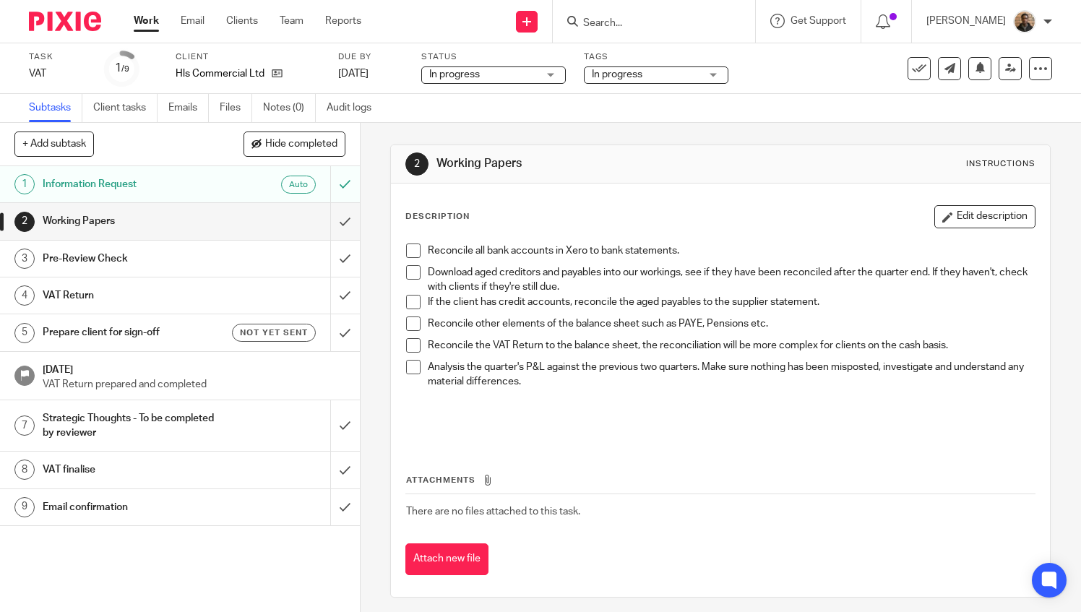
click at [625, 79] on span "In progress" at bounding box center [646, 74] width 108 height 15
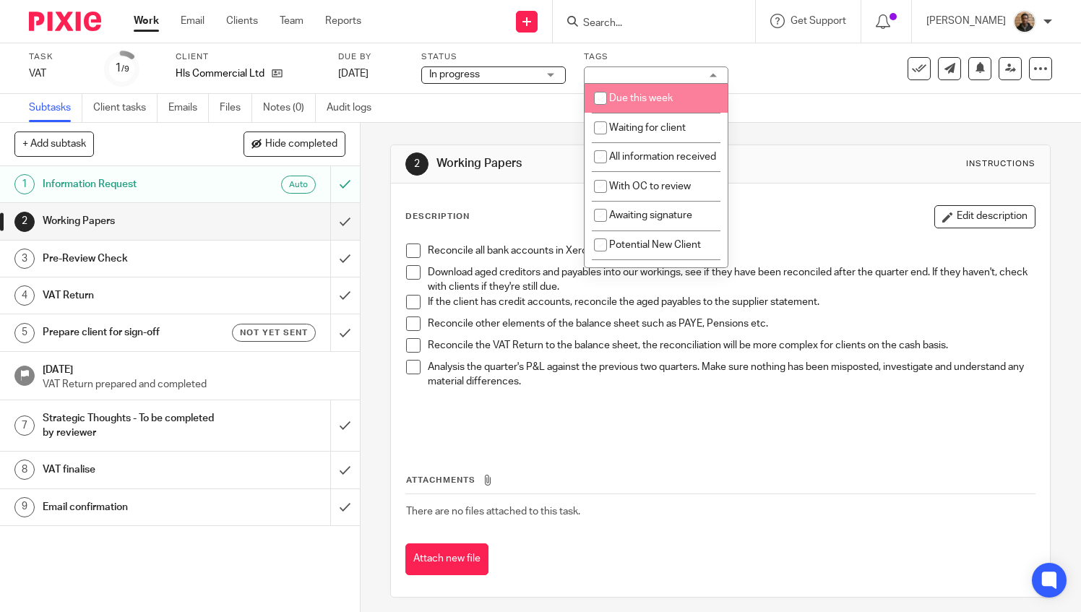
click at [652, 100] on span "Due this week" at bounding box center [641, 98] width 64 height 10
checkbox input "true"
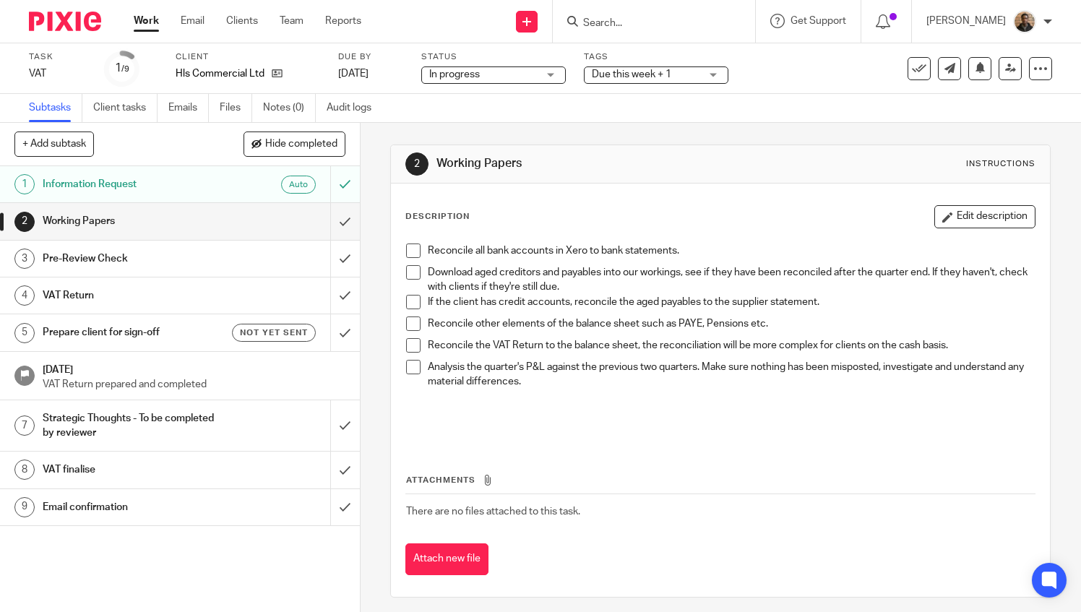
click at [818, 110] on div "Subtasks Client tasks Emails Files Notes (0) Audit logs" at bounding box center [540, 108] width 1081 height 29
click at [666, 81] on span "Due this week + 1" at bounding box center [646, 74] width 108 height 15
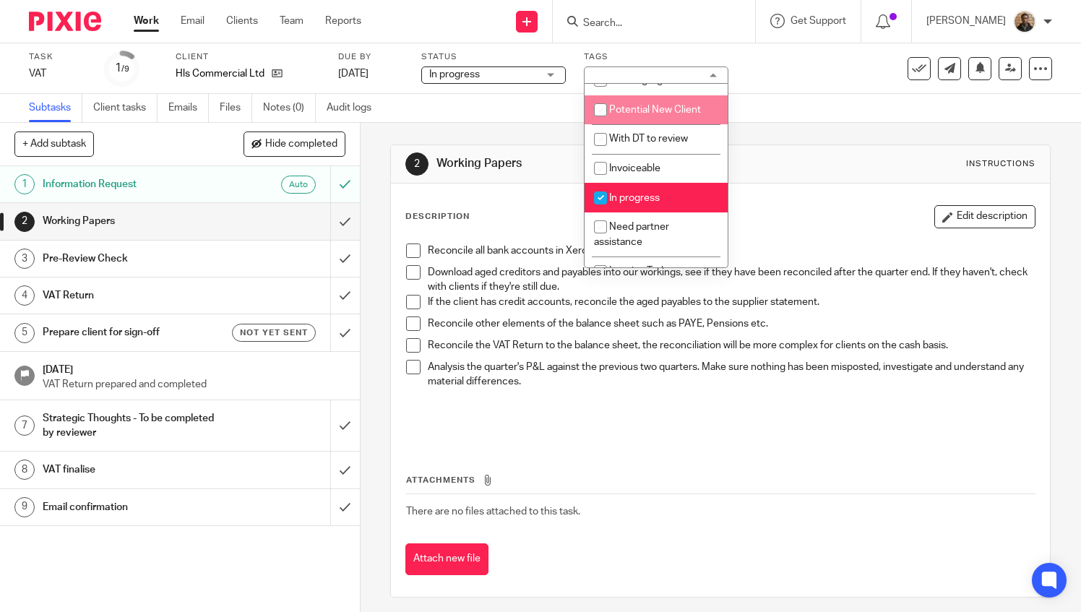
scroll to position [217, 0]
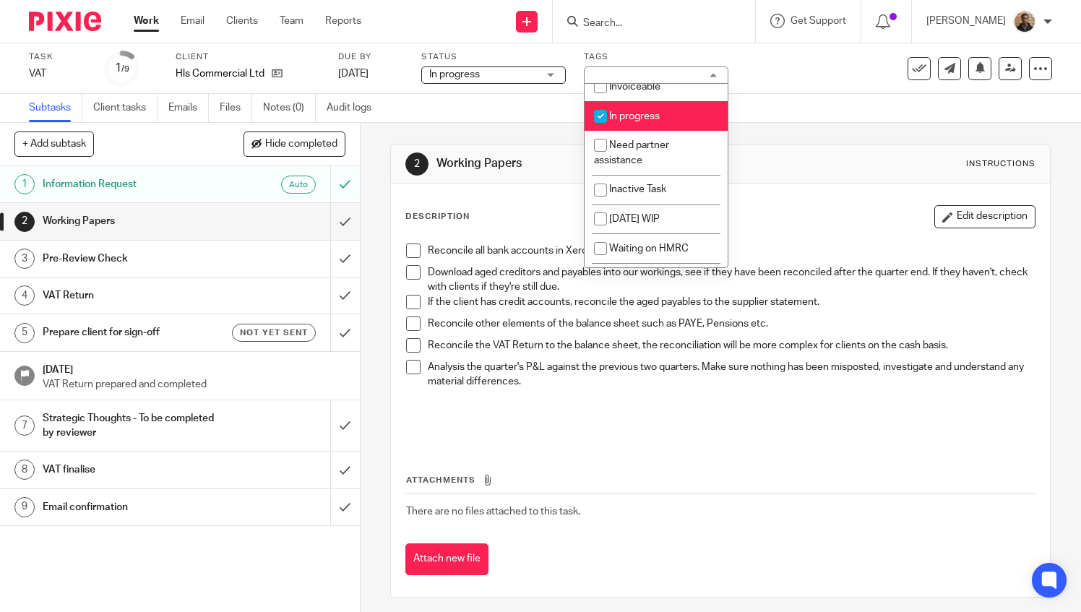
click at [655, 121] on span "In progress" at bounding box center [634, 116] width 51 height 10
checkbox input "false"
click at [802, 106] on div "Subtasks Client tasks Emails Files Notes (0) Audit logs" at bounding box center [540, 108] width 1081 height 29
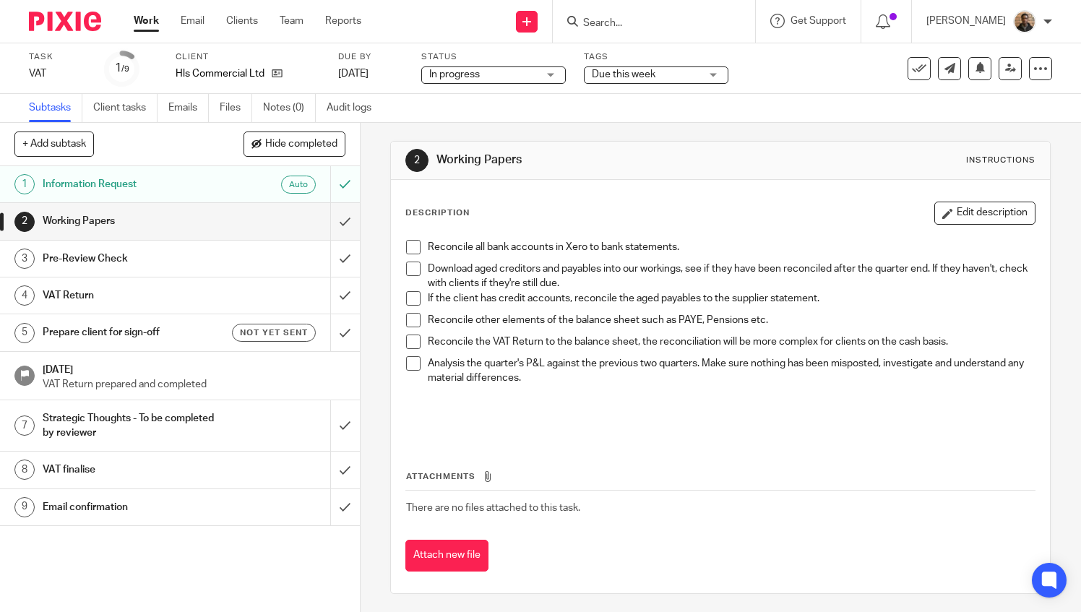
scroll to position [6, 0]
click at [153, 20] on link "Work" at bounding box center [146, 21] width 25 height 14
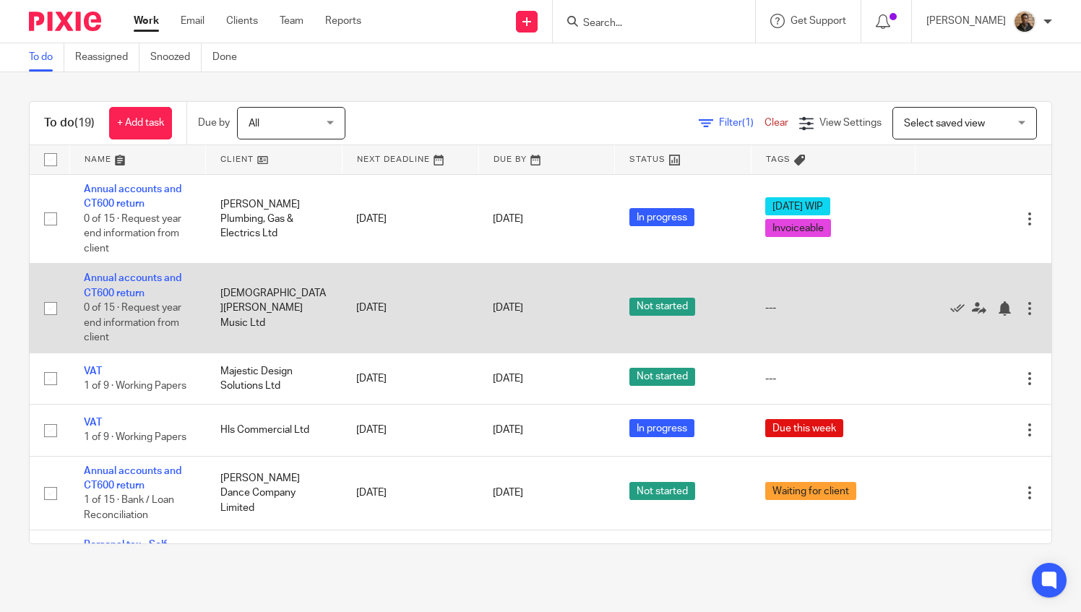
scroll to position [463, 0]
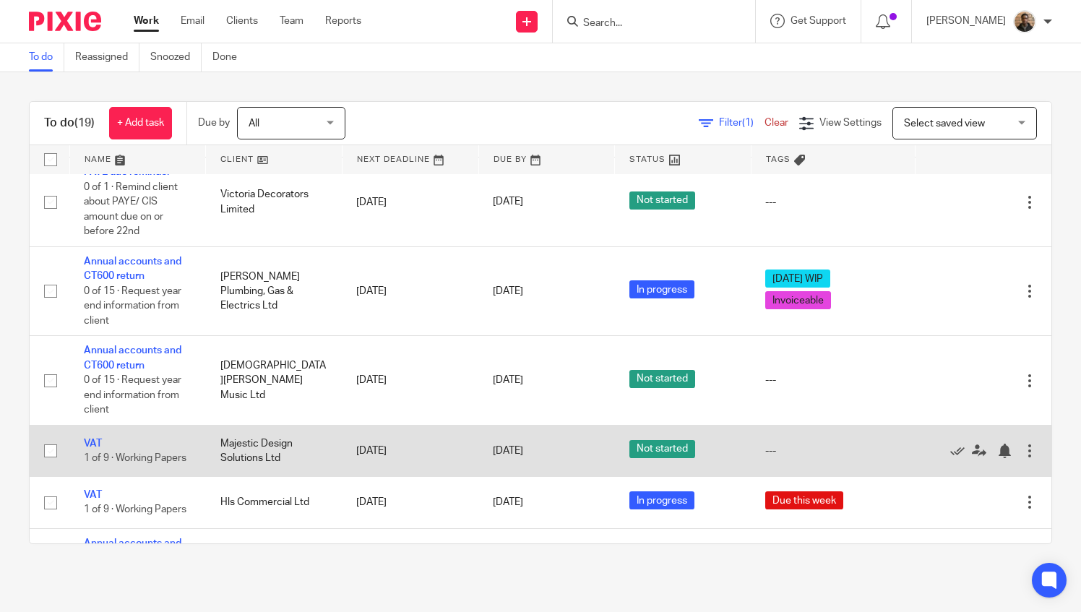
drag, startPoint x: 93, startPoint y: 479, endPoint x: 119, endPoint y: 473, distance: 26.0
click at [93, 449] on link "VAT" at bounding box center [93, 444] width 18 height 10
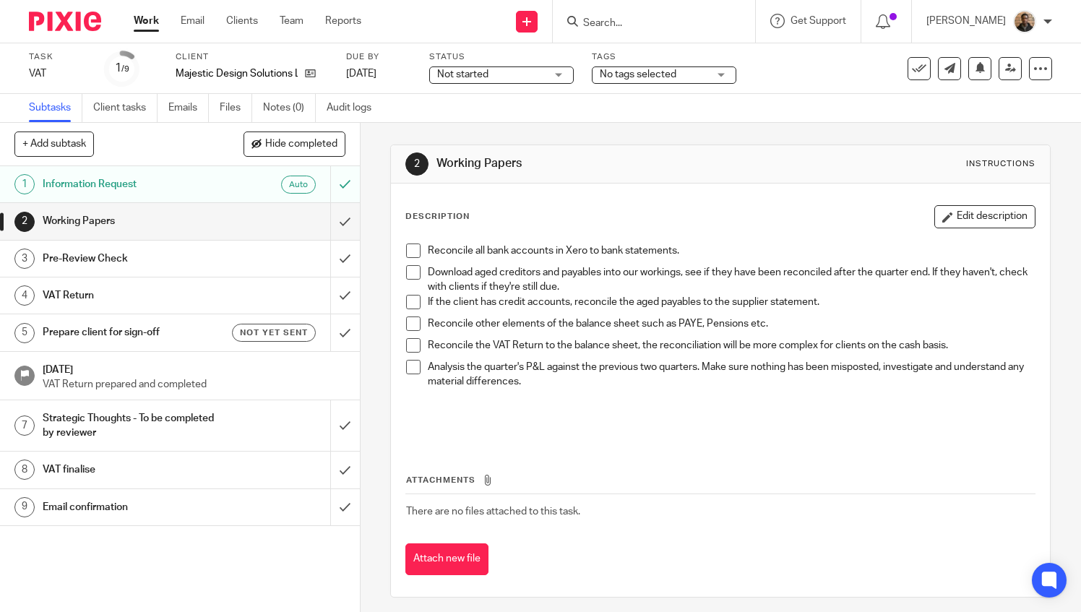
click at [671, 77] on span "No tags selected" at bounding box center [638, 74] width 77 height 10
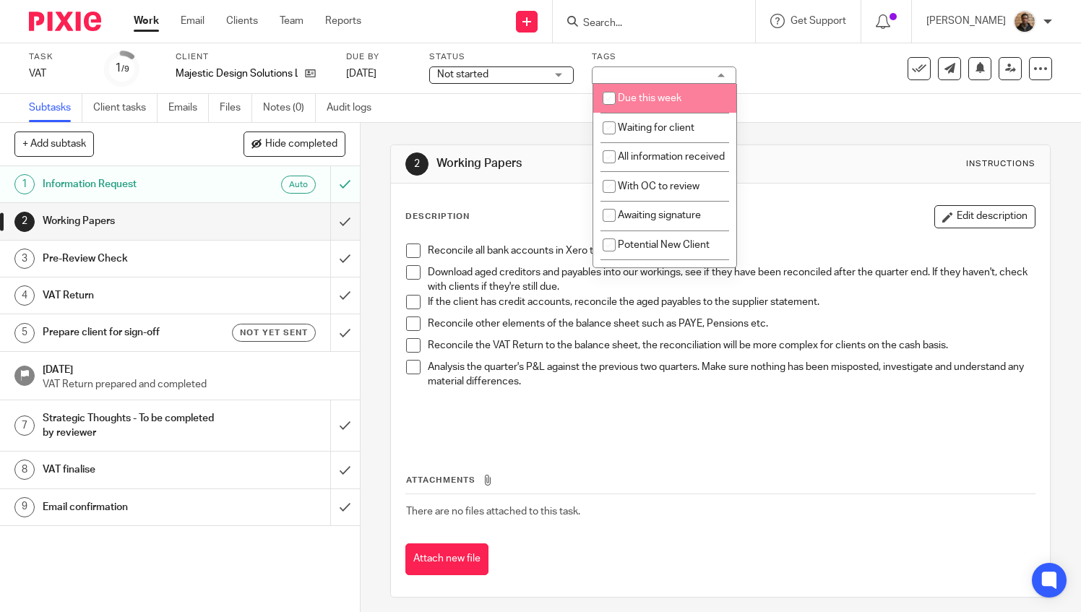
click at [664, 95] on span "Due this week" at bounding box center [650, 98] width 64 height 10
checkbox input "true"
click at [804, 119] on div "Subtasks Client tasks Emails Files Notes (0) Audit logs" at bounding box center [540, 108] width 1081 height 29
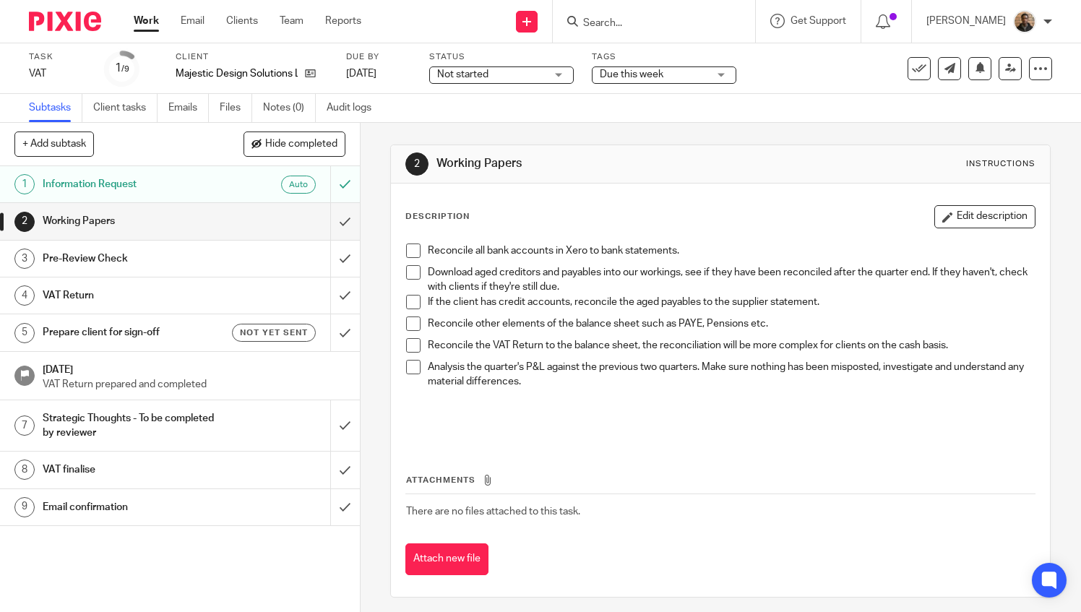
click at [149, 18] on link "Work" at bounding box center [146, 21] width 25 height 14
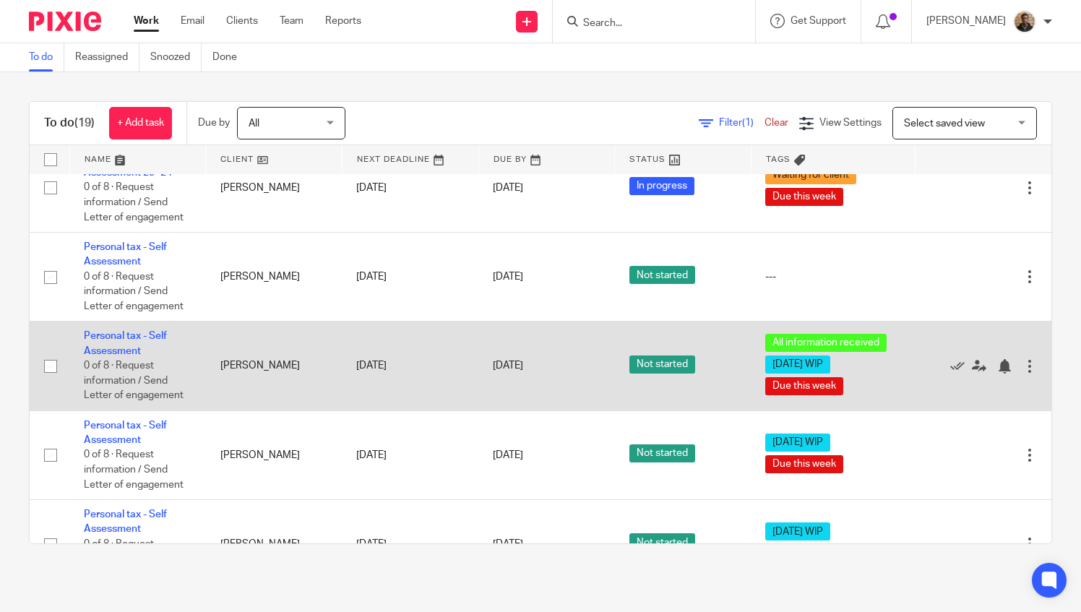
scroll to position [1114, 0]
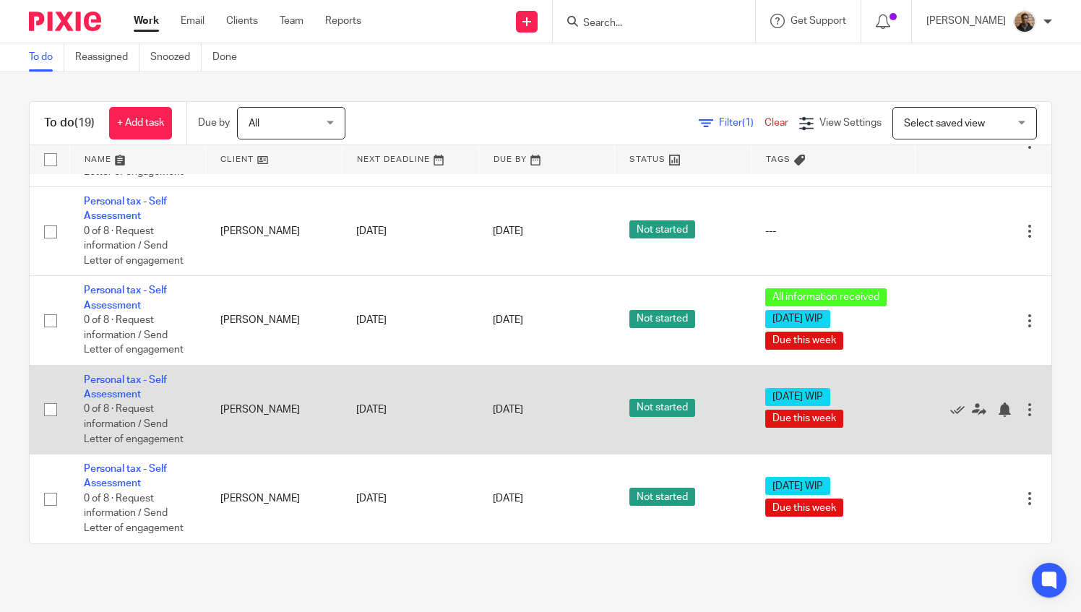
click at [113, 374] on td "Personal tax - Self Assessment 0 of 8 · Request information / Send Letter of en…" at bounding box center [137, 409] width 137 height 89
click at [127, 380] on link "Personal tax - Self Assessment" at bounding box center [125, 387] width 83 height 25
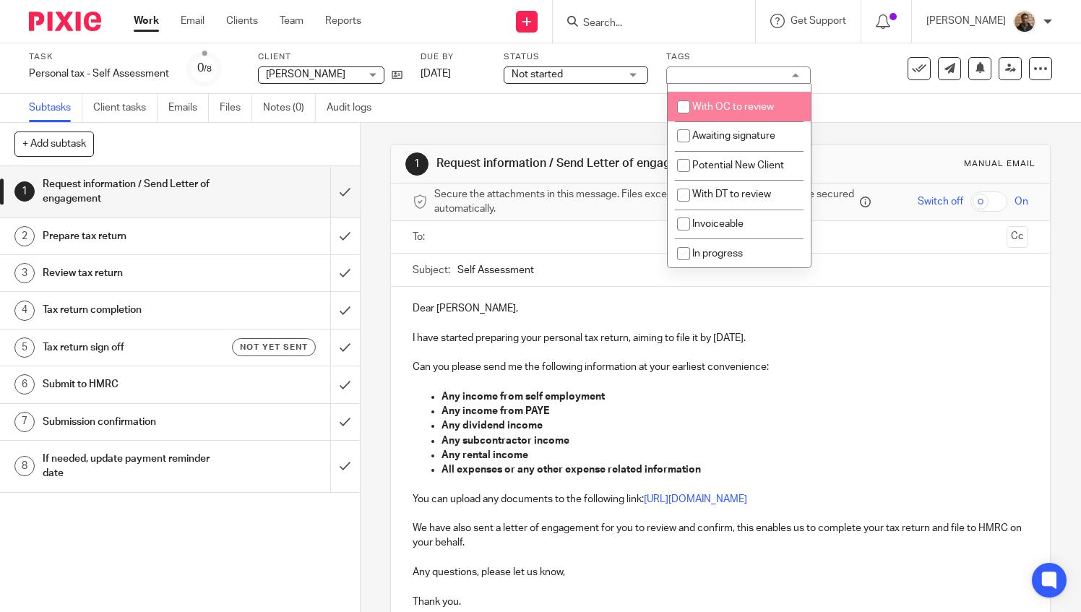
scroll to position [145, 0]
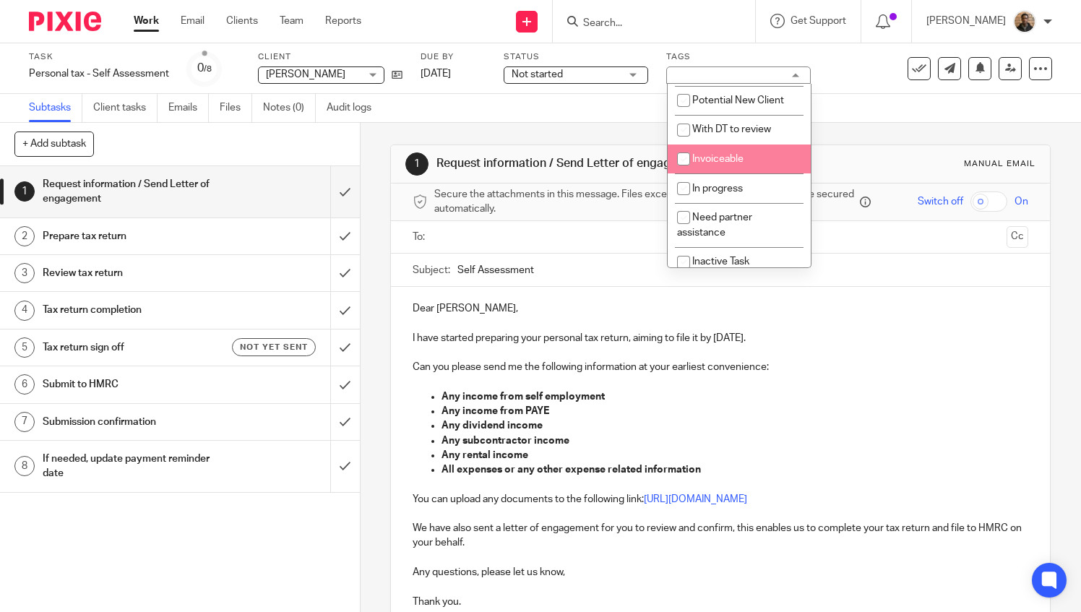
click at [737, 164] on span "Invoiceable" at bounding box center [718, 159] width 51 height 10
checkbox input "true"
click at [581, 119] on div "Subtasks Client tasks Emails Files Notes (0) Audit logs" at bounding box center [540, 108] width 1081 height 29
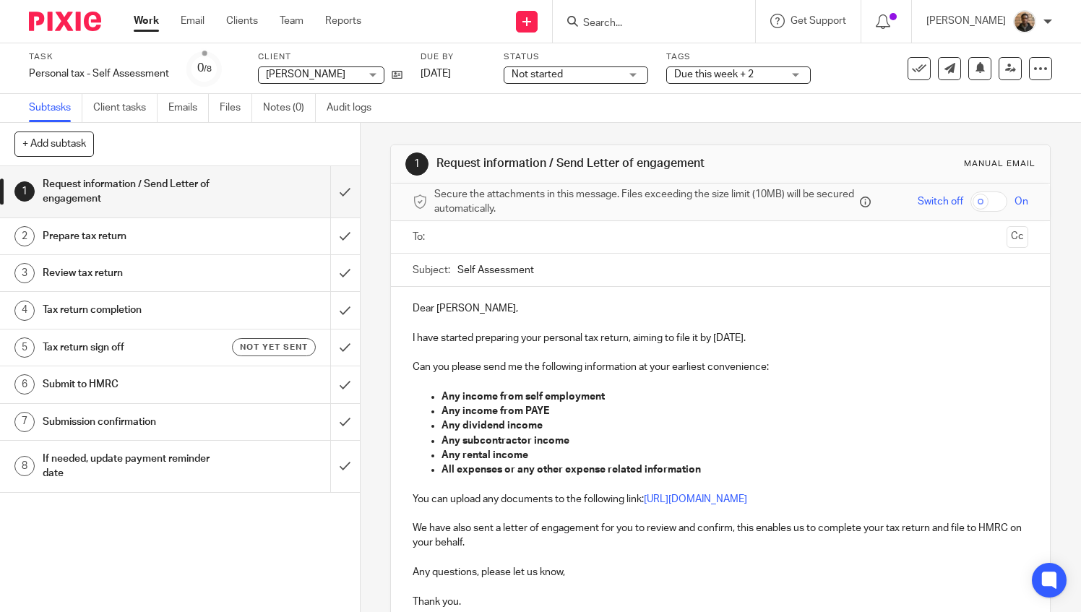
click at [140, 28] on link "Work" at bounding box center [146, 21] width 25 height 14
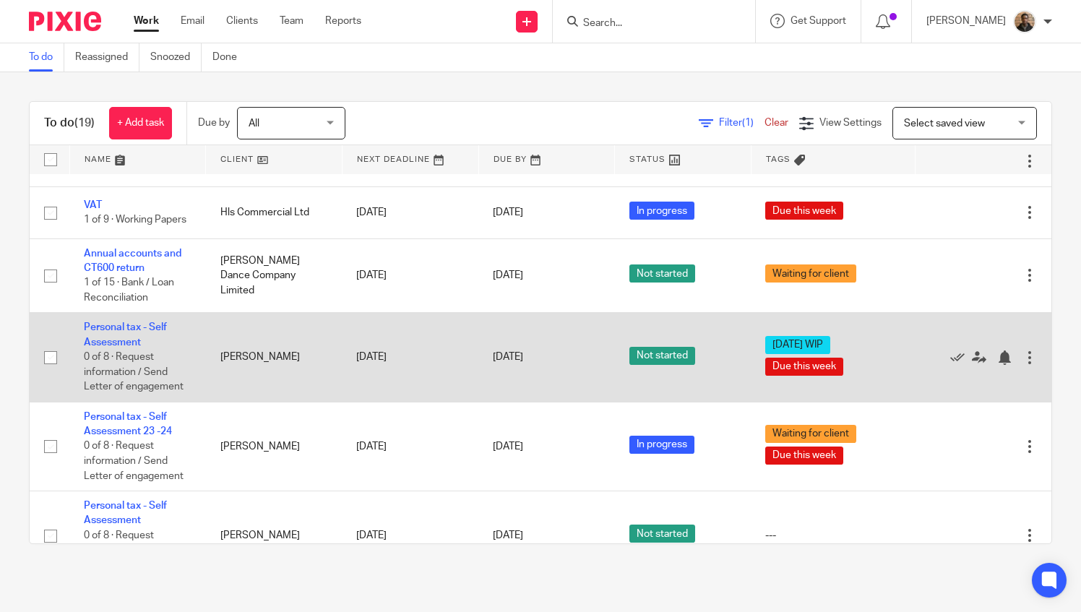
scroll to position [753, 0]
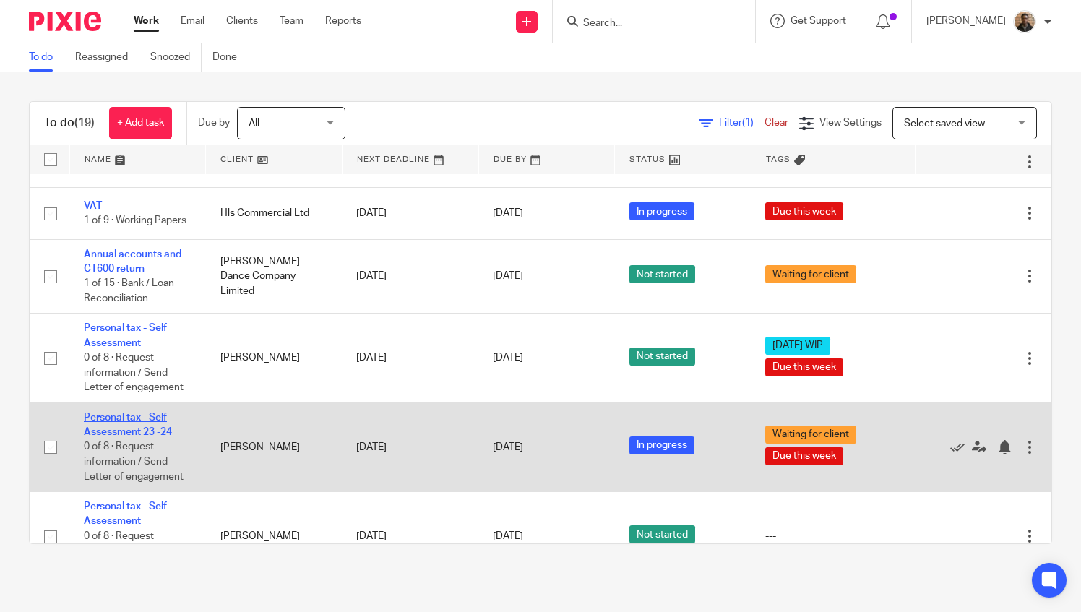
click at [124, 437] on link "Personal tax - Self Assessment 23 -24" at bounding box center [128, 425] width 88 height 25
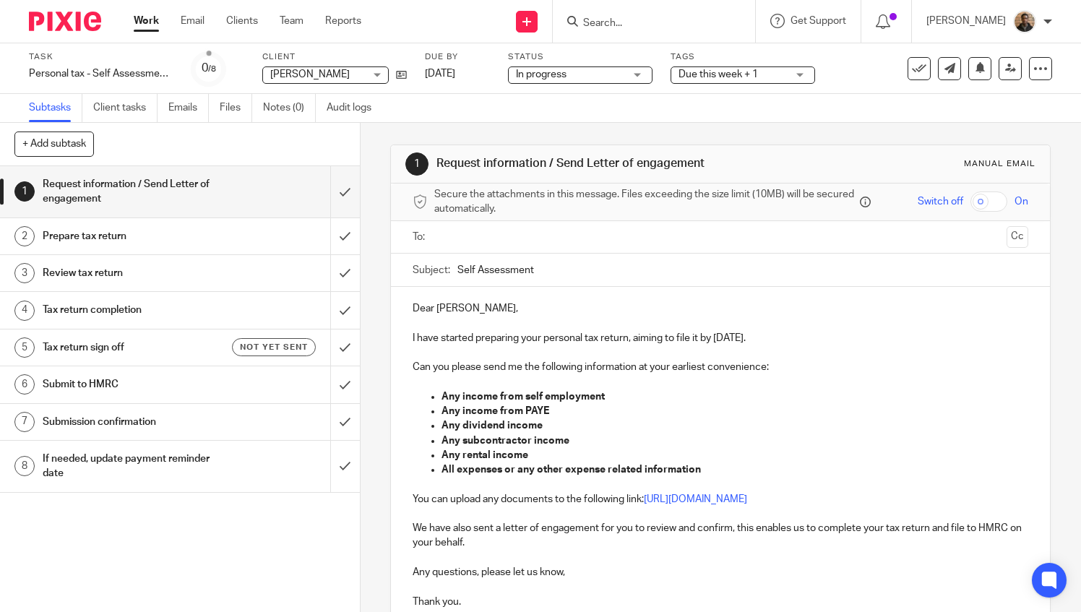
click at [704, 78] on span "Due this week + 1" at bounding box center [719, 74] width 80 height 10
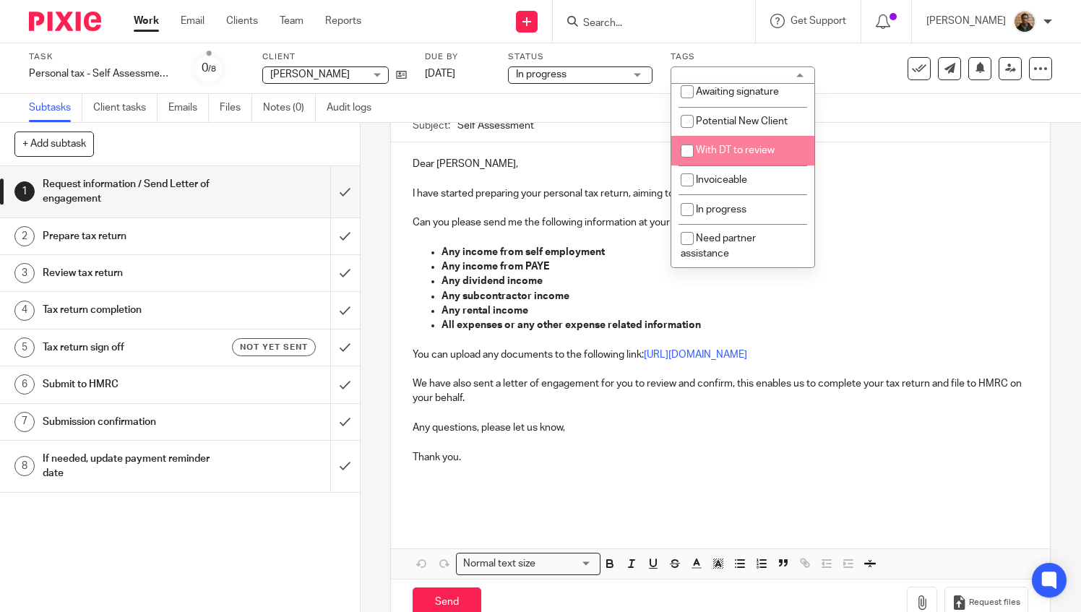
scroll to position [145, 0]
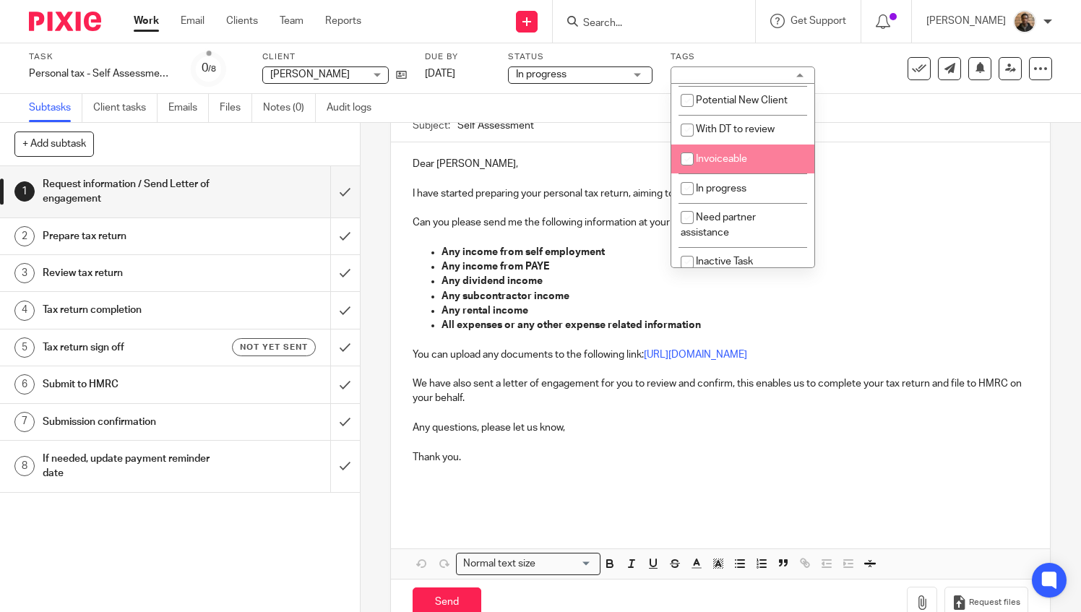
click at [734, 164] on span "Invoiceable" at bounding box center [721, 159] width 51 height 10
checkbox input "true"
click at [603, 119] on div "Subtasks Client tasks Emails Files Notes (0) Audit logs" at bounding box center [540, 108] width 1081 height 29
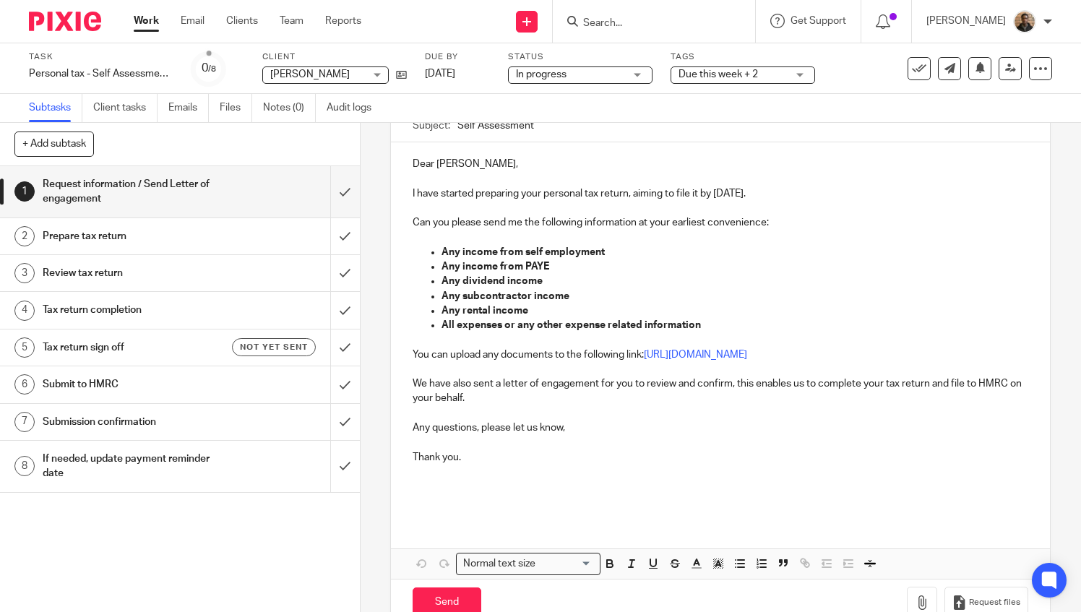
click at [139, 17] on link "Work" at bounding box center [146, 21] width 25 height 14
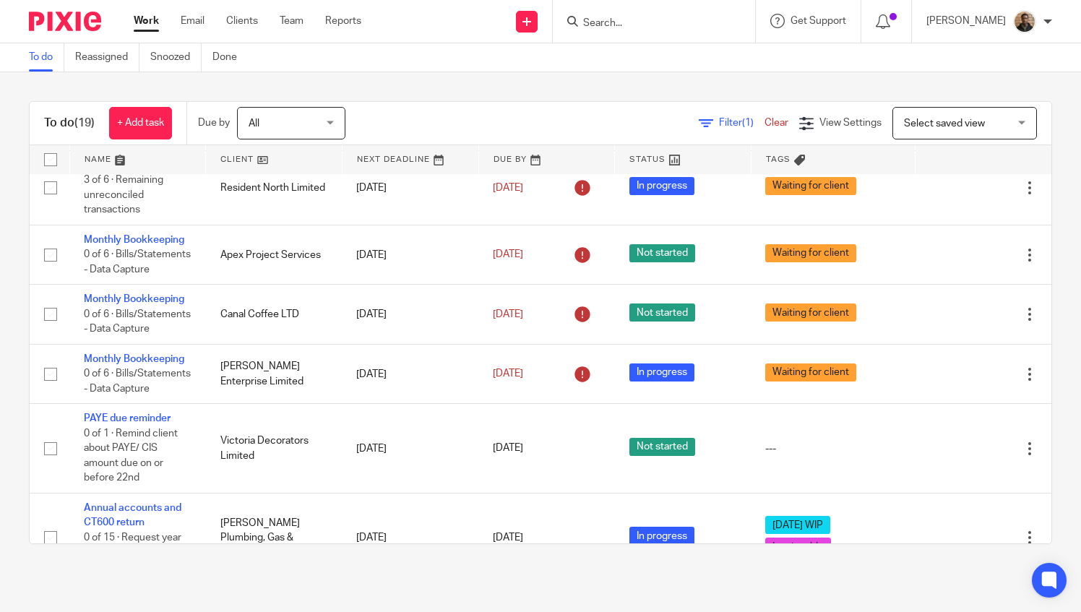
scroll to position [434, 0]
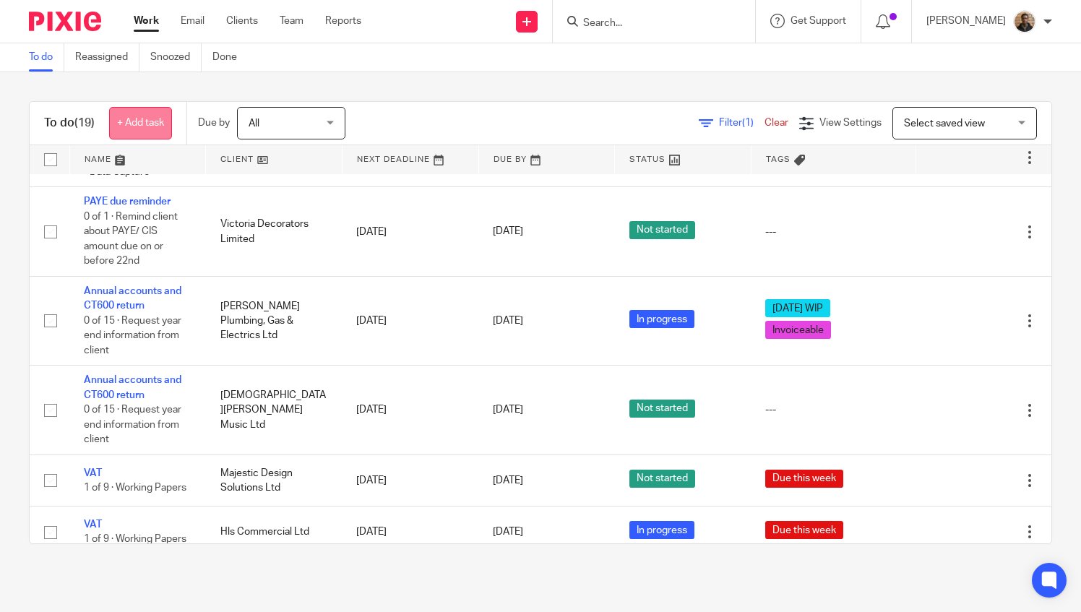
click at [147, 121] on link "+ Add task" at bounding box center [140, 123] width 63 height 33
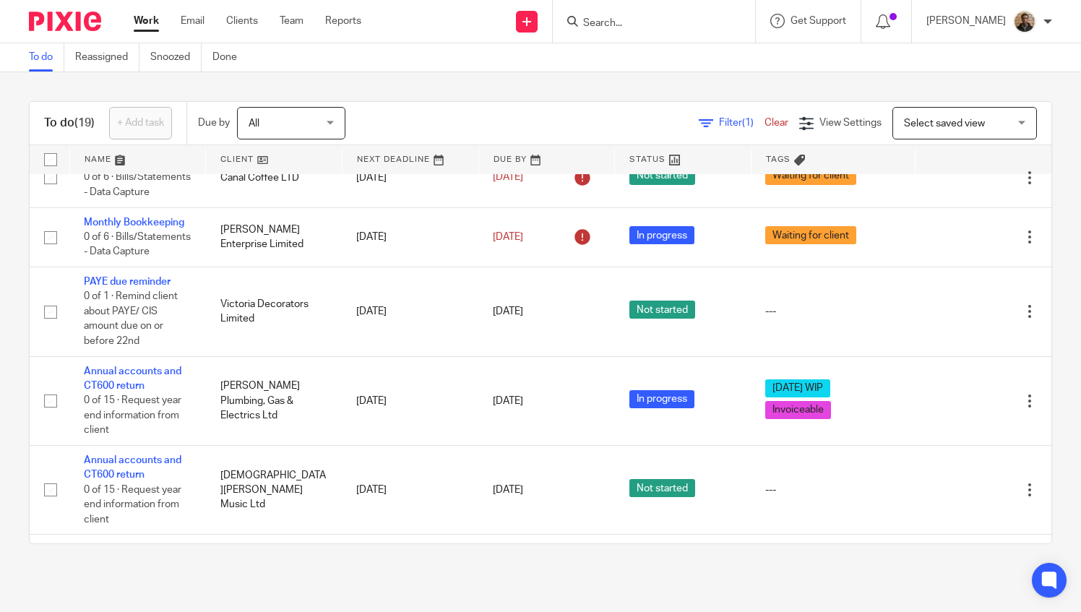
scroll to position [0, 0]
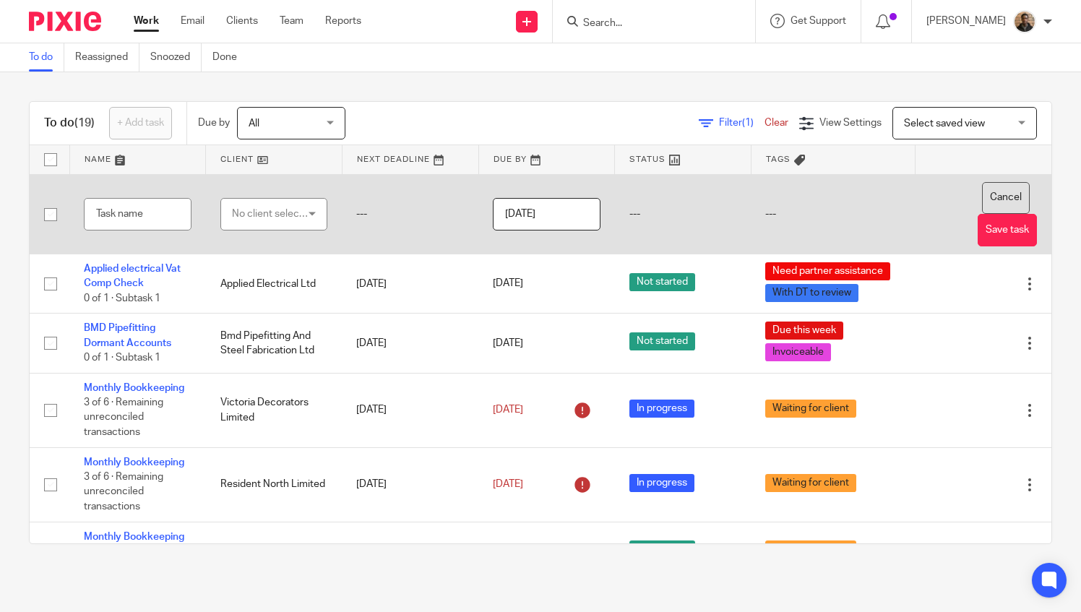
click at [982, 204] on button "Cancel" at bounding box center [1006, 198] width 48 height 33
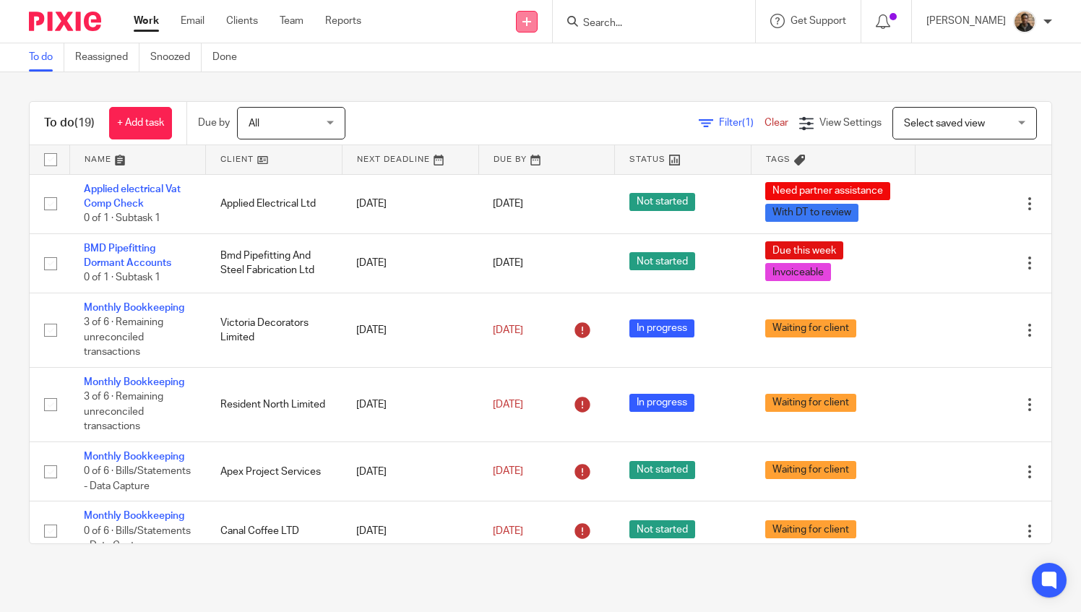
click at [538, 26] on link at bounding box center [527, 22] width 22 height 22
click at [560, 89] on link "Create task" at bounding box center [545, 88] width 101 height 21
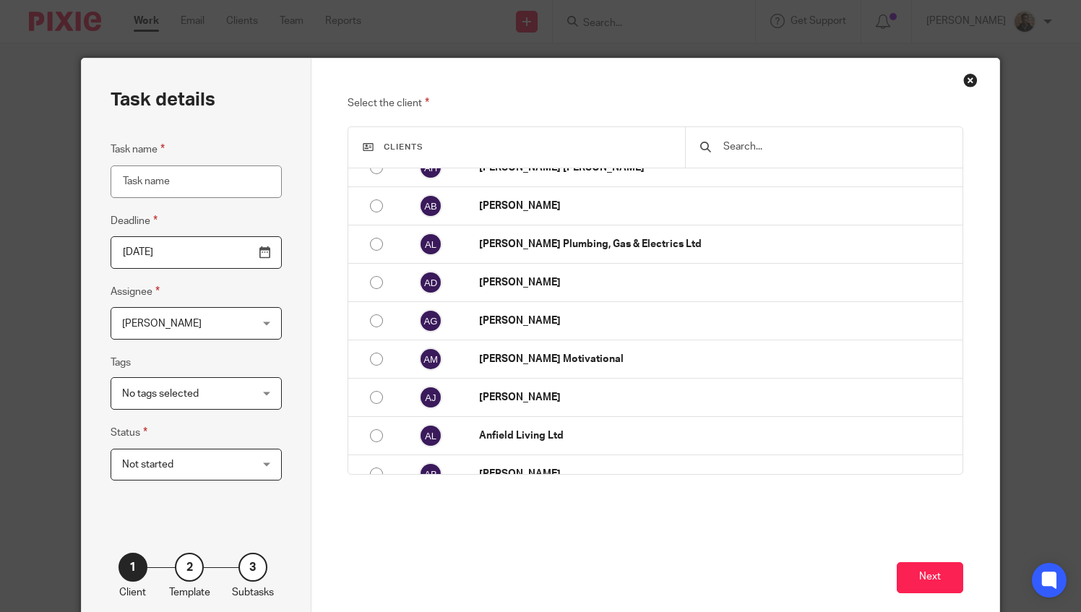
scroll to position [651, 0]
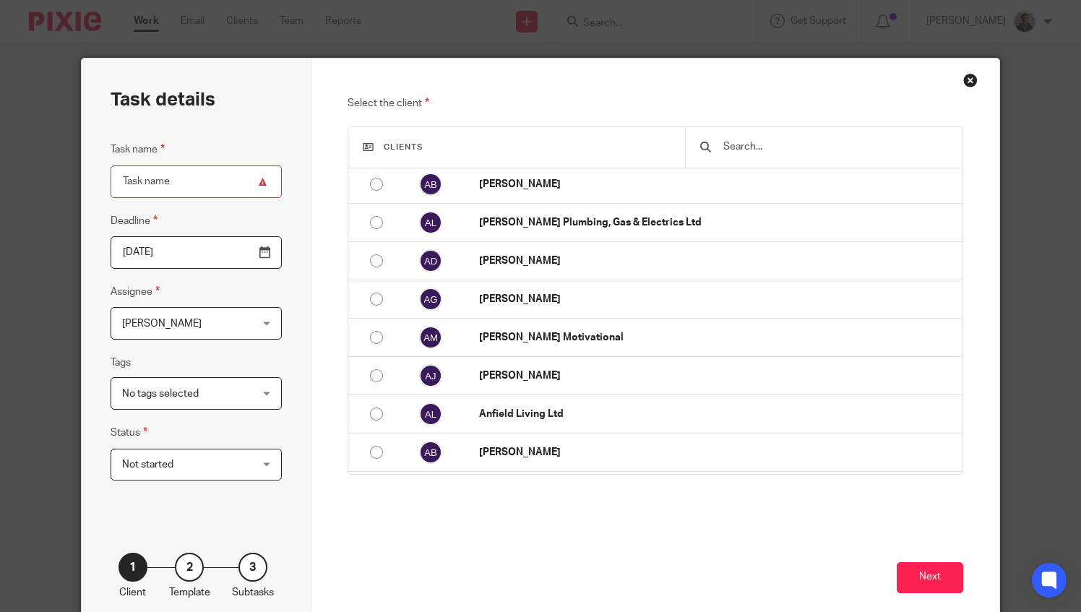
click at [164, 551] on div "1 Client 2 Template 3 Subtasks" at bounding box center [196, 562] width 171 height 76
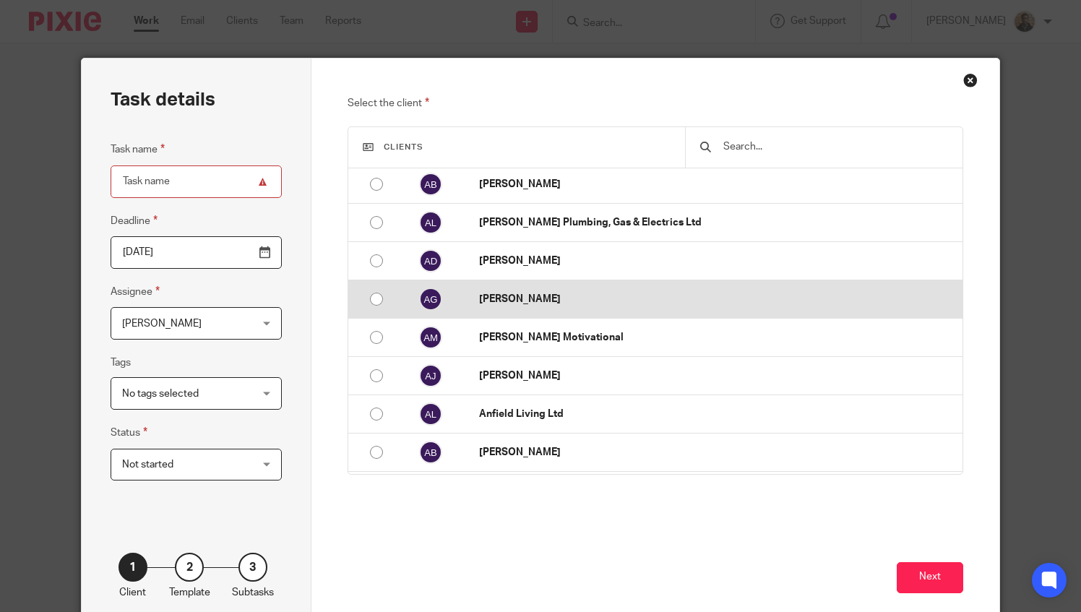
click at [363, 296] on input "radio" at bounding box center [376, 299] width 27 height 27
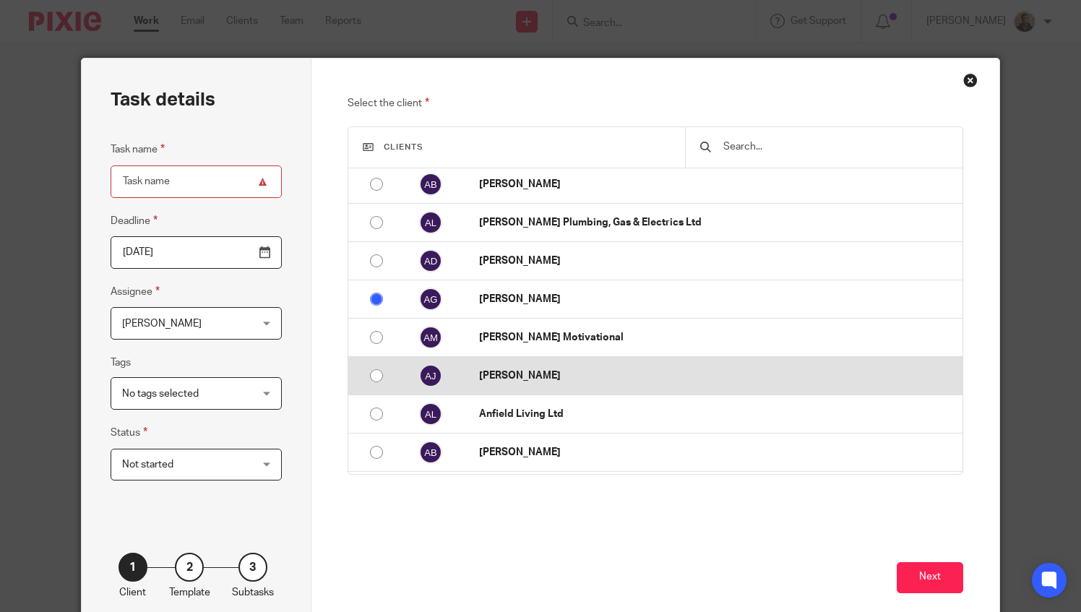
radio input "false"
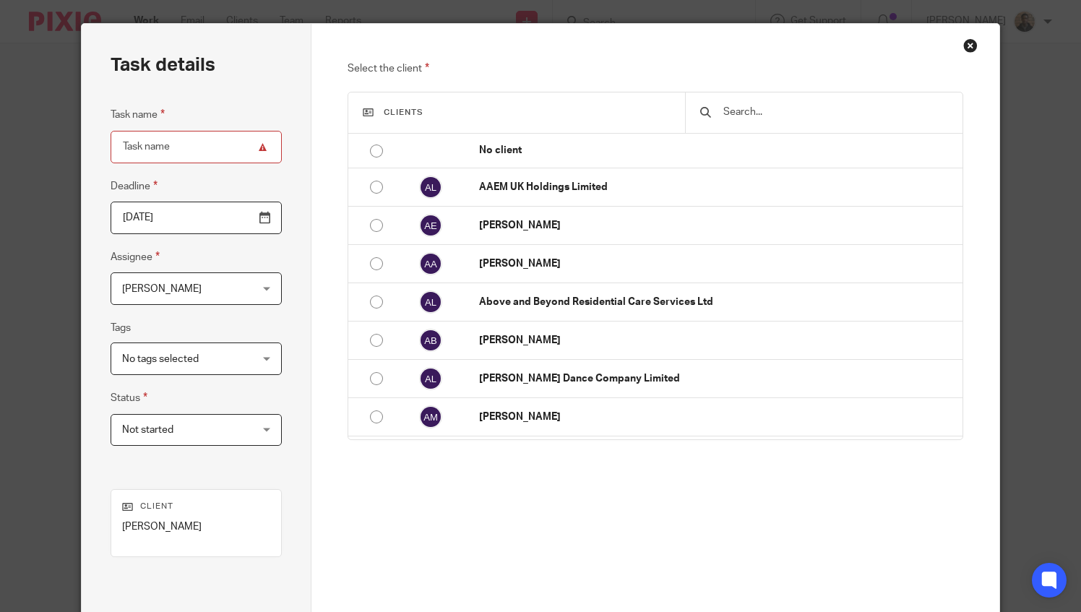
scroll to position [0, 0]
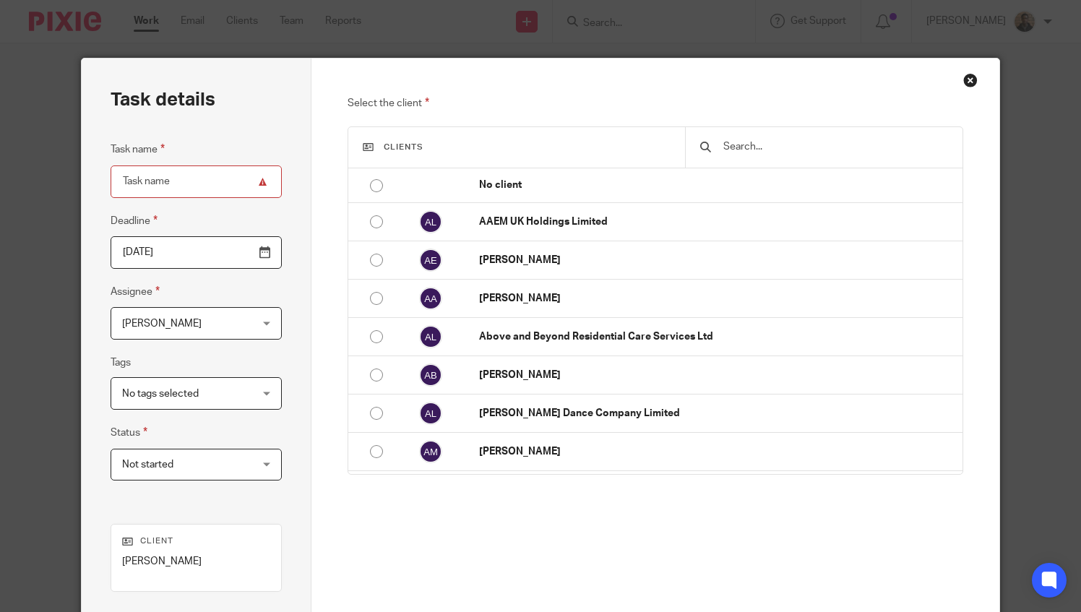
click at [967, 80] on div "Close this dialog window" at bounding box center [971, 80] width 14 height 14
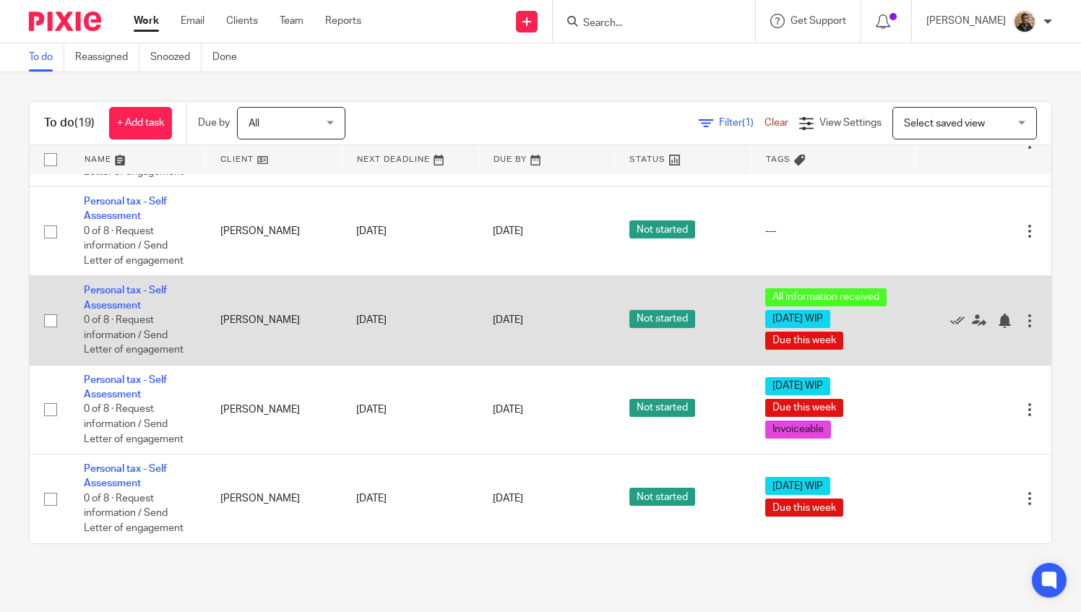
scroll to position [1114, 0]
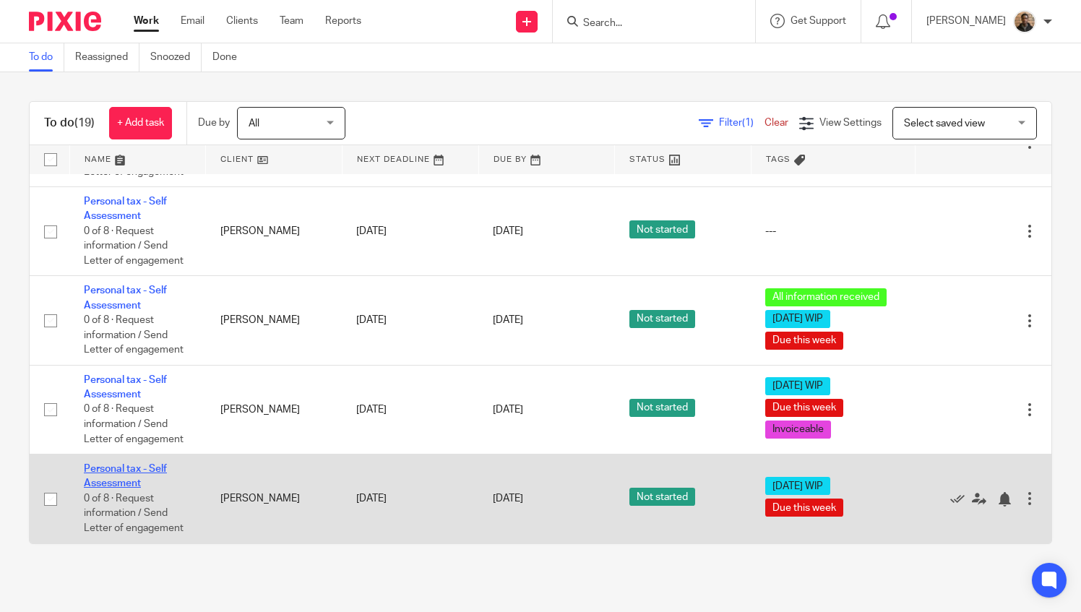
click at [123, 464] on link "Personal tax - Self Assessment" at bounding box center [125, 476] width 83 height 25
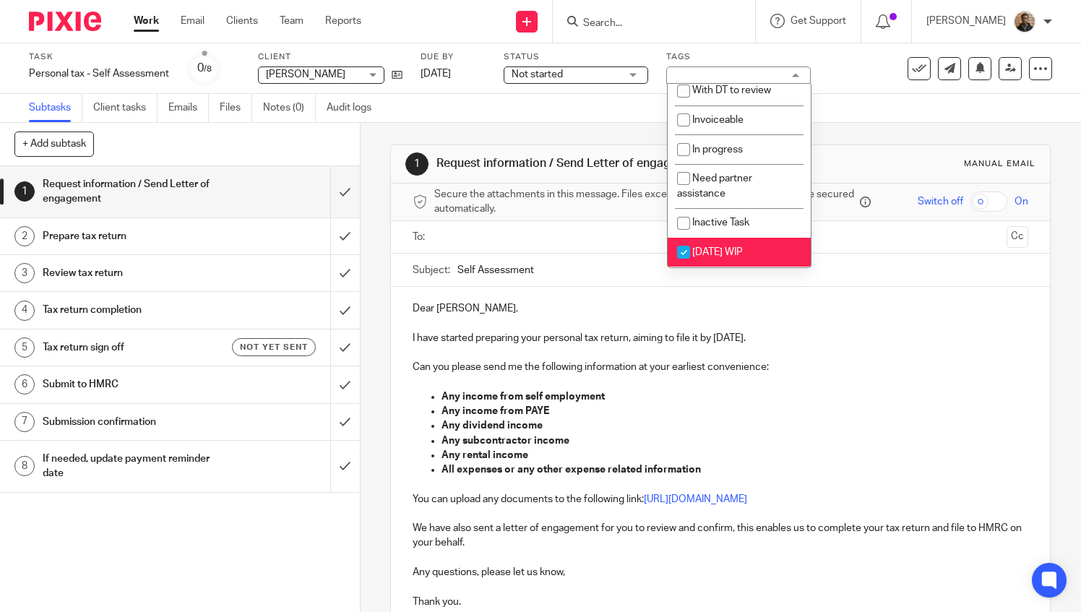
scroll to position [217, 0]
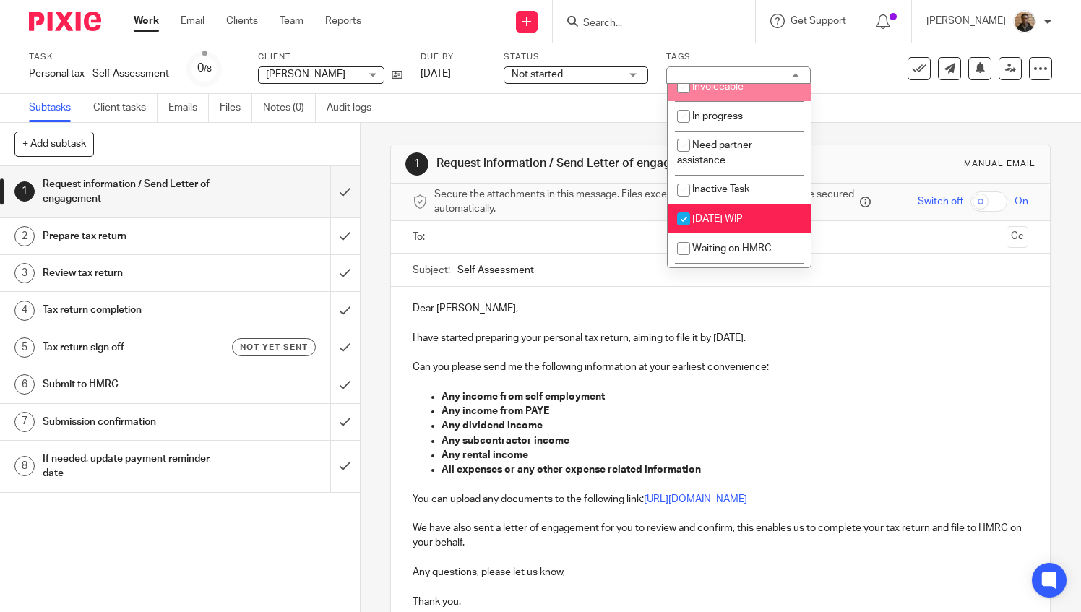
click at [707, 92] on span "Invoiceable" at bounding box center [718, 87] width 51 height 10
checkbox input "true"
click at [541, 113] on div "Subtasks Client tasks Emails Files Notes (0) Audit logs" at bounding box center [540, 108] width 1081 height 29
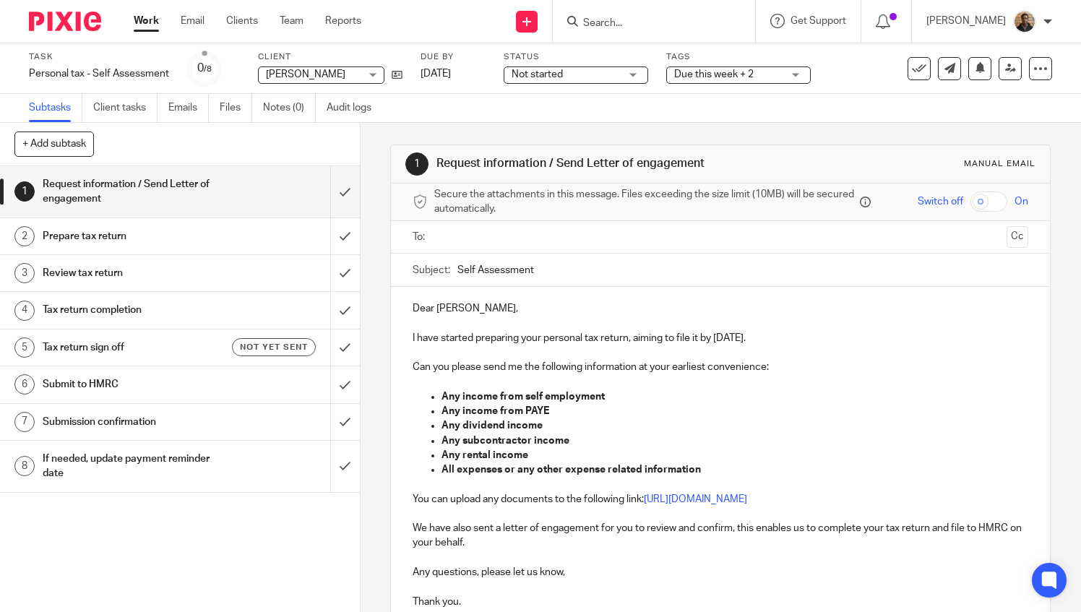
click at [154, 25] on link "Work" at bounding box center [146, 21] width 25 height 14
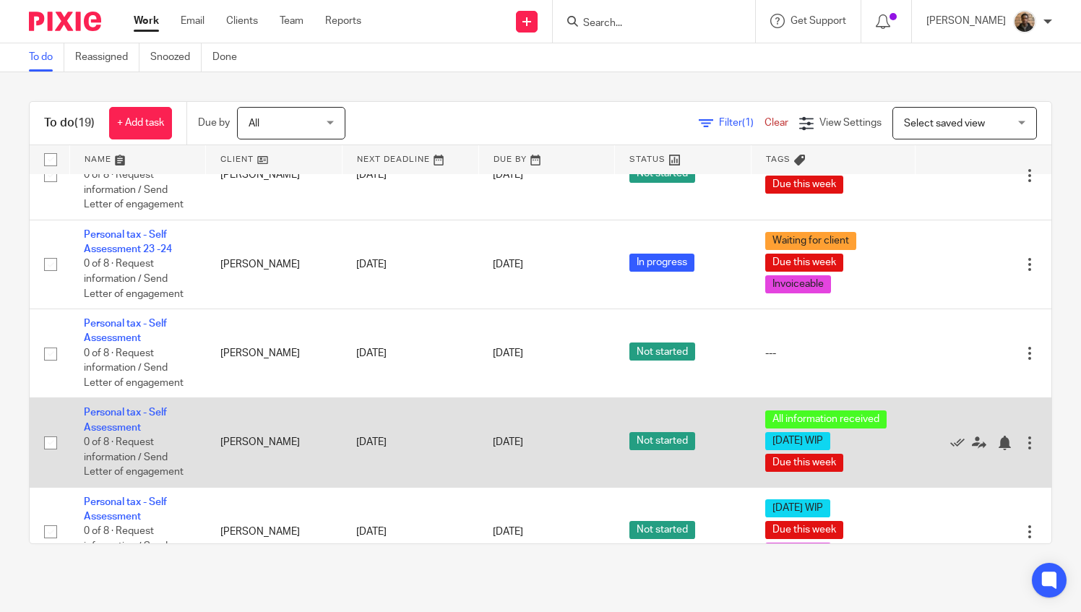
scroll to position [1012, 0]
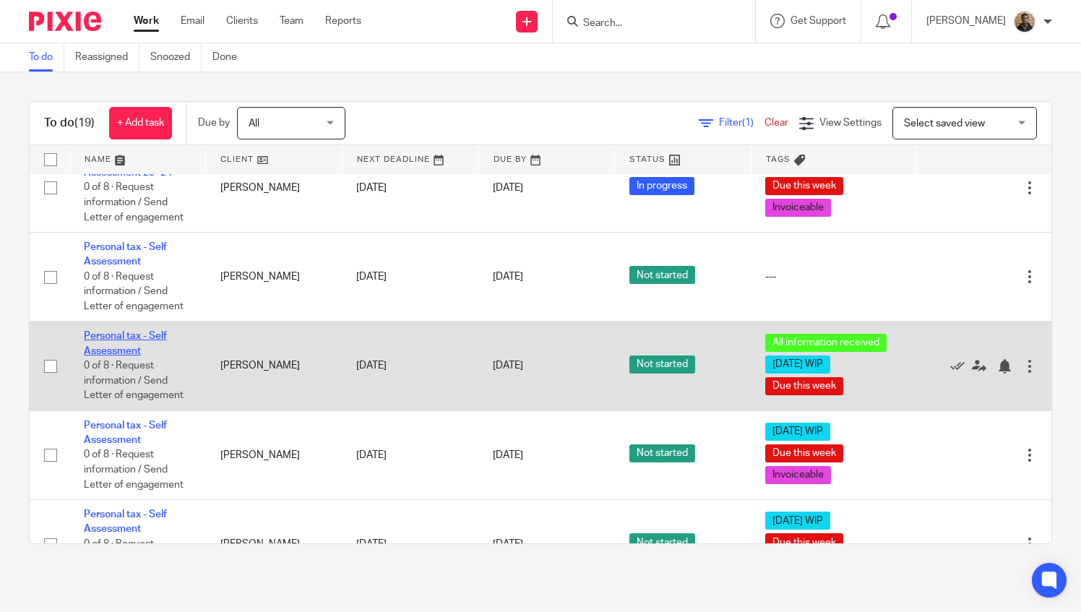
click at [130, 356] on link "Personal tax - Self Assessment" at bounding box center [125, 343] width 83 height 25
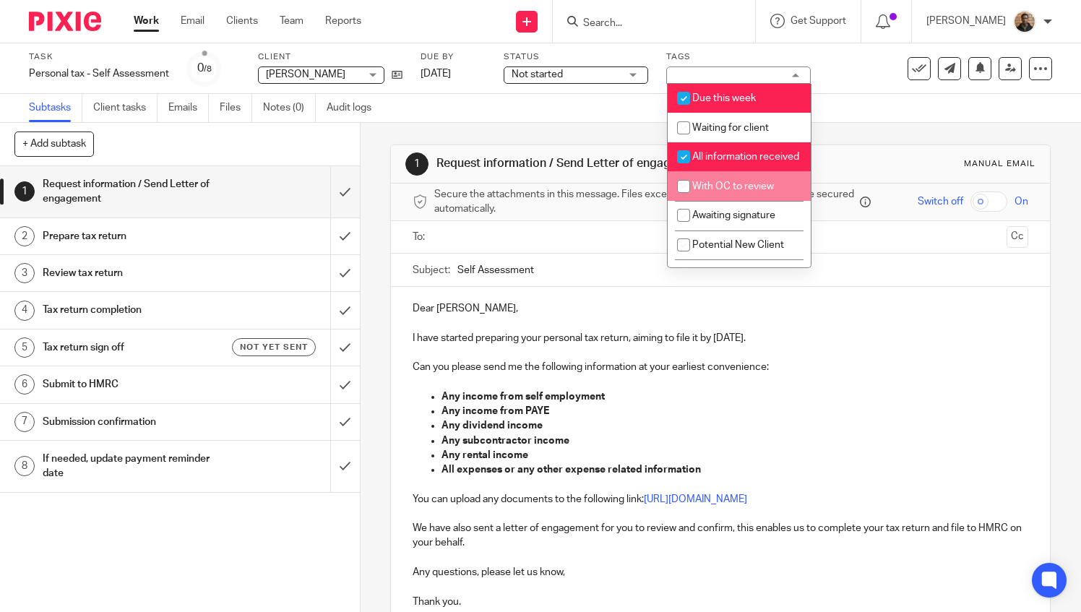
scroll to position [145, 0]
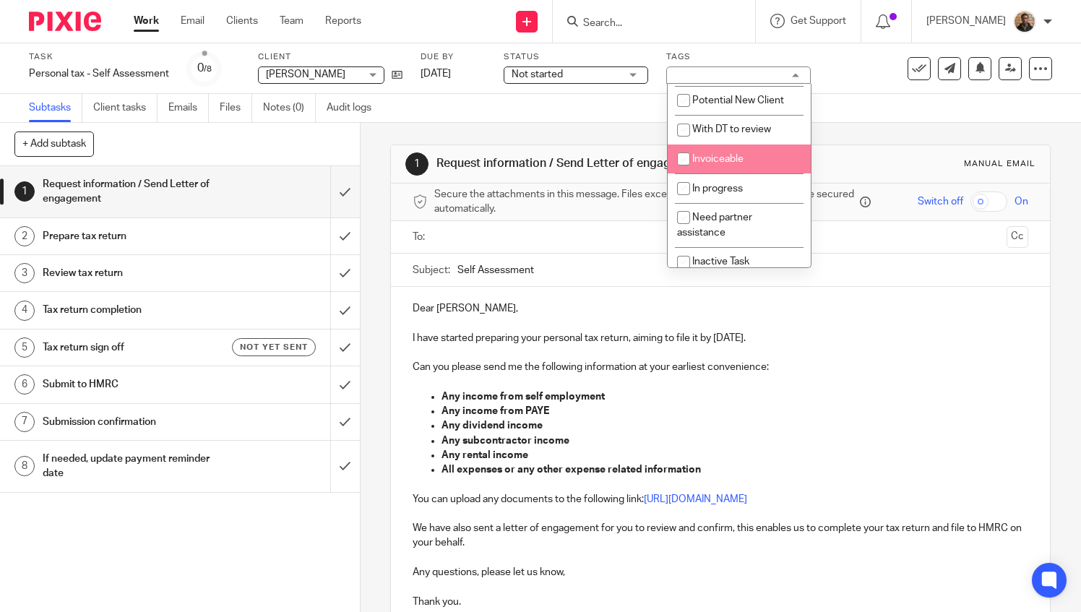
click at [747, 169] on li "Invoiceable" at bounding box center [739, 160] width 143 height 30
checkbox input "true"
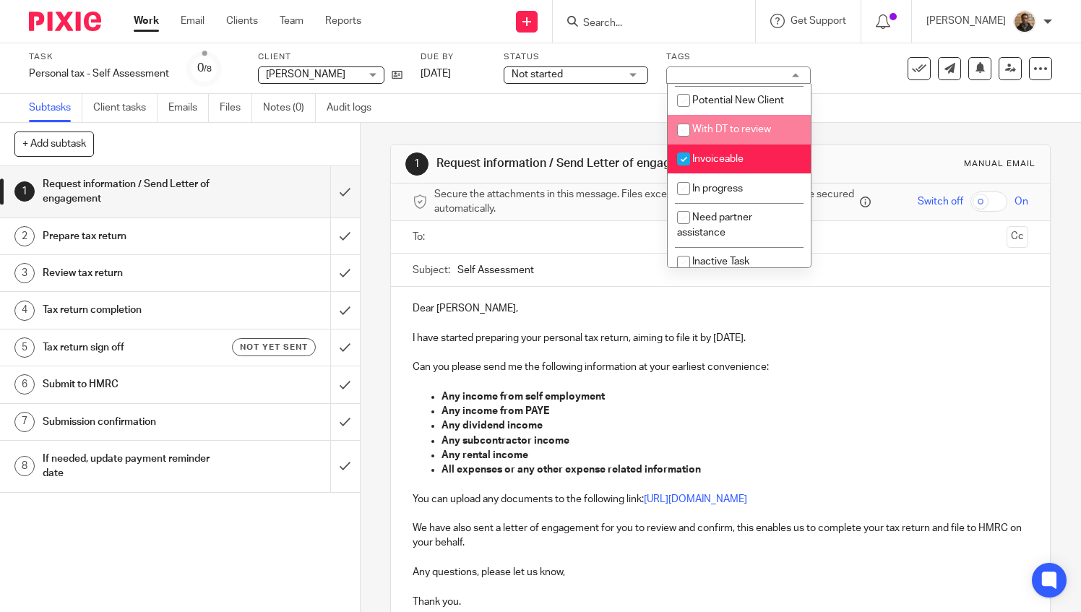
click at [599, 140] on div "1 Request information / Send Letter of engagement Manual email Secure the attac…" at bounding box center [720, 458] width 661 height 671
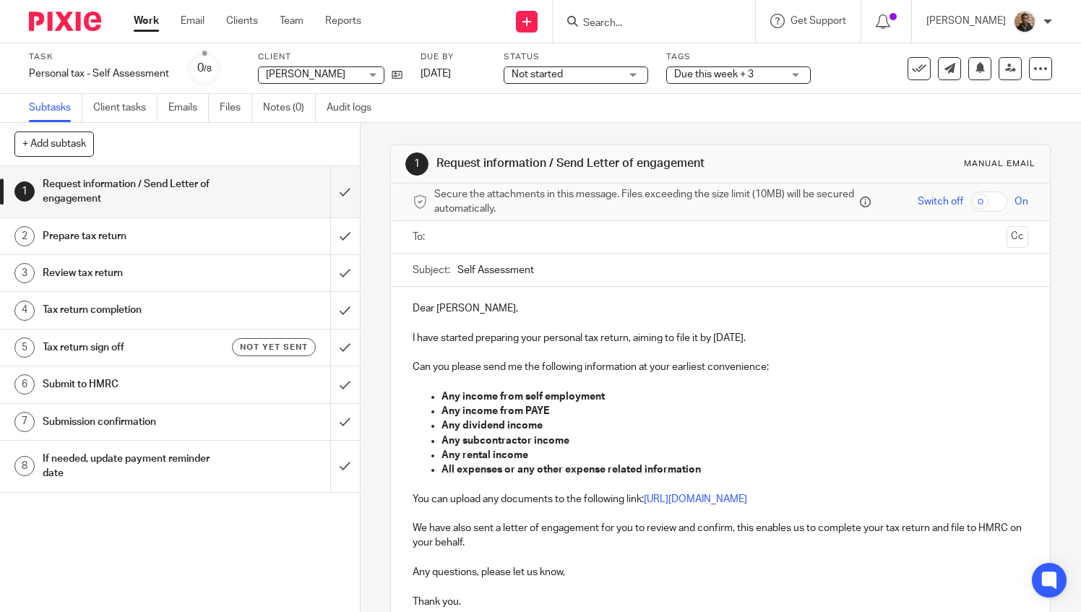
click at [151, 18] on link "Work" at bounding box center [146, 21] width 25 height 14
